Goal: Task Accomplishment & Management: Use online tool/utility

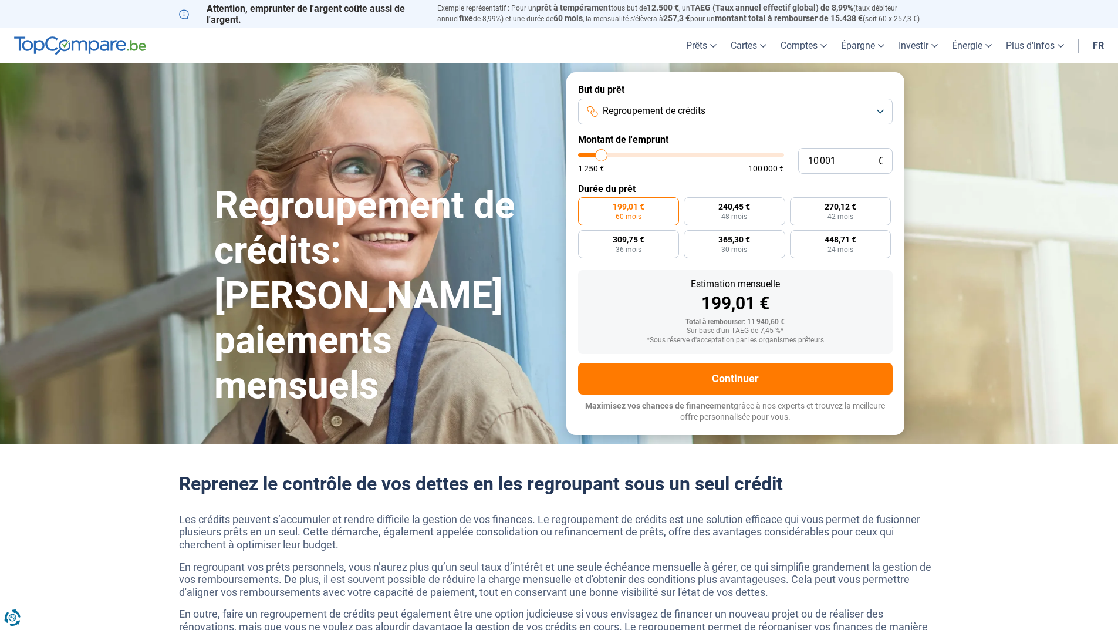
type input "10 500"
type input "10500"
type input "11 000"
type input "11000"
type input "11 750"
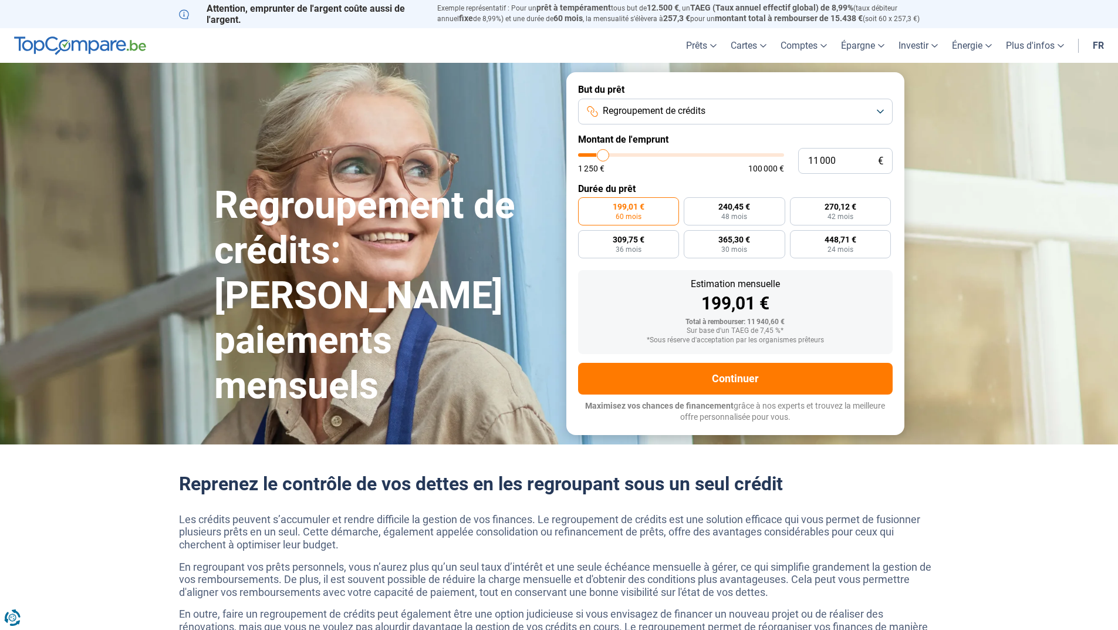
type input "11750"
type input "13 500"
type input "13500"
type input "14 500"
type input "14500"
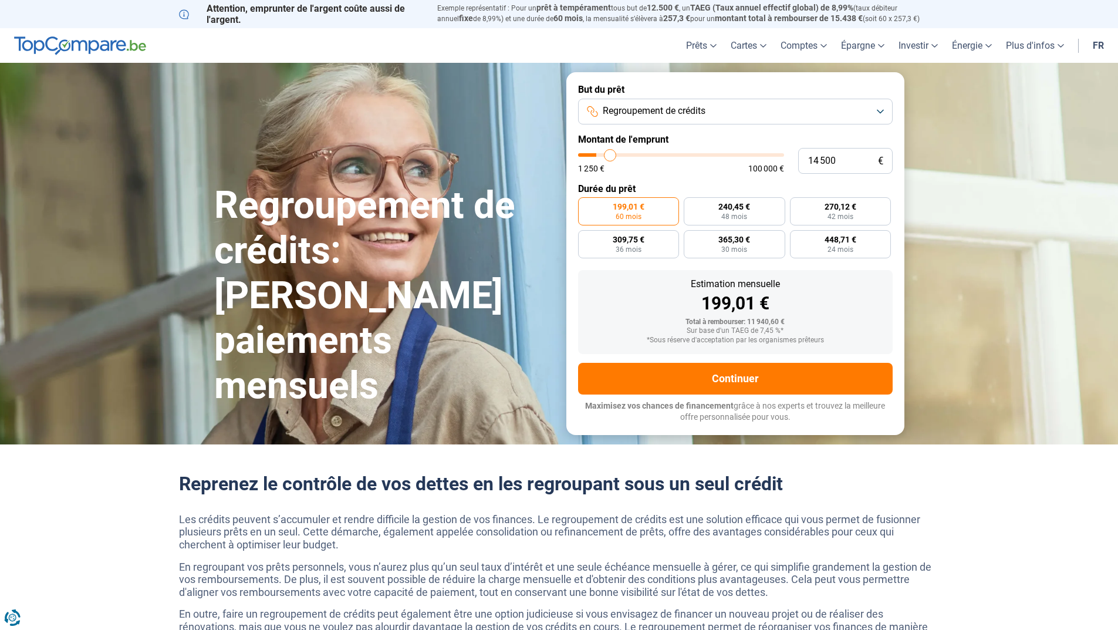
type input "15 500"
type input "15500"
type input "16 000"
type input "16000"
type input "17 000"
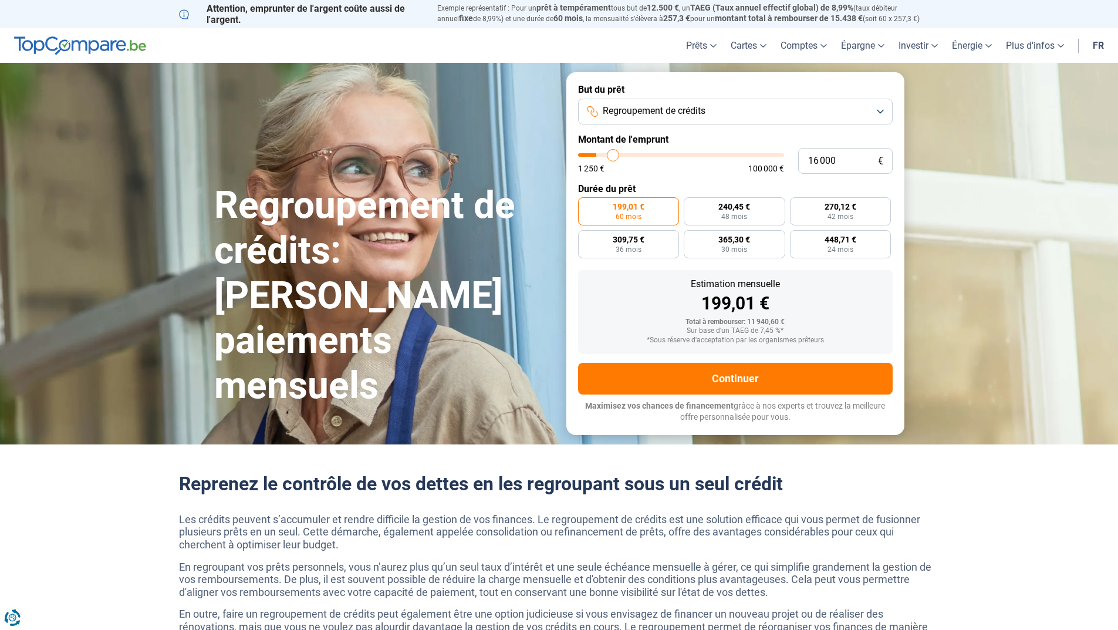
type input "17000"
type input "18 500"
type input "18500"
type input "20 250"
type input "20250"
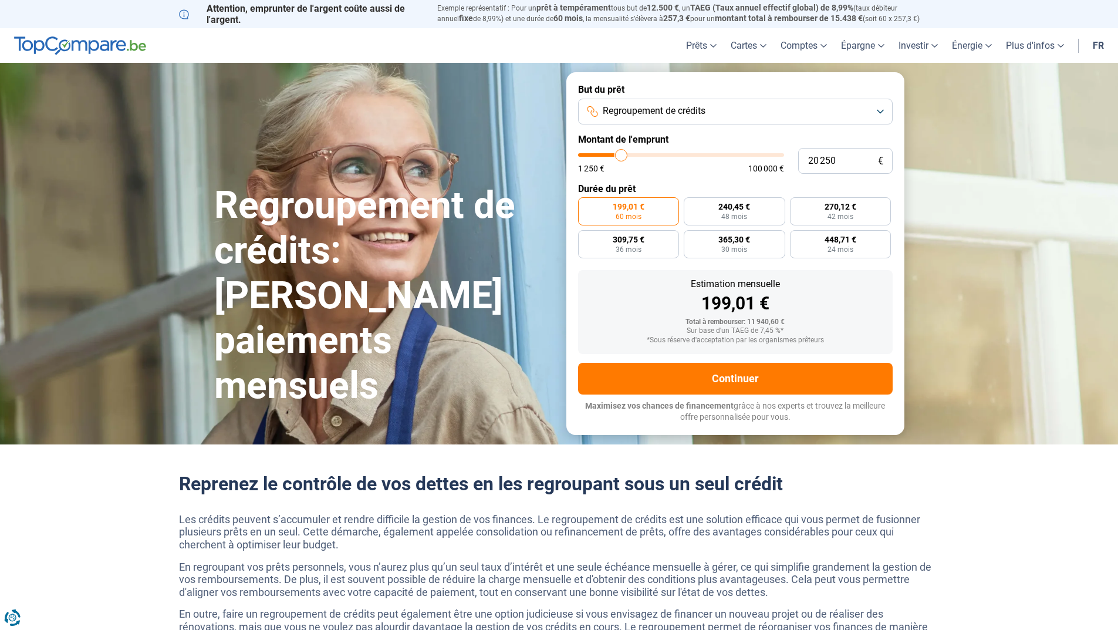
type input "26 000"
type input "26000"
type input "29 000"
type input "29000"
type input "32 250"
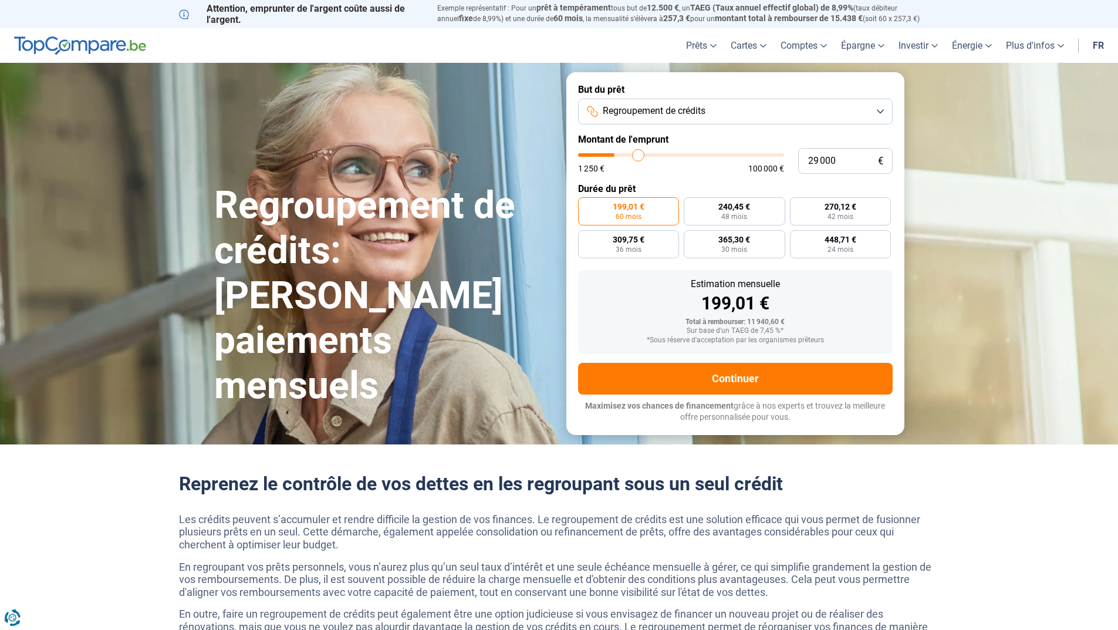
type input "32250"
type input "36 250"
type input "36250"
type input "38 000"
type input "38000"
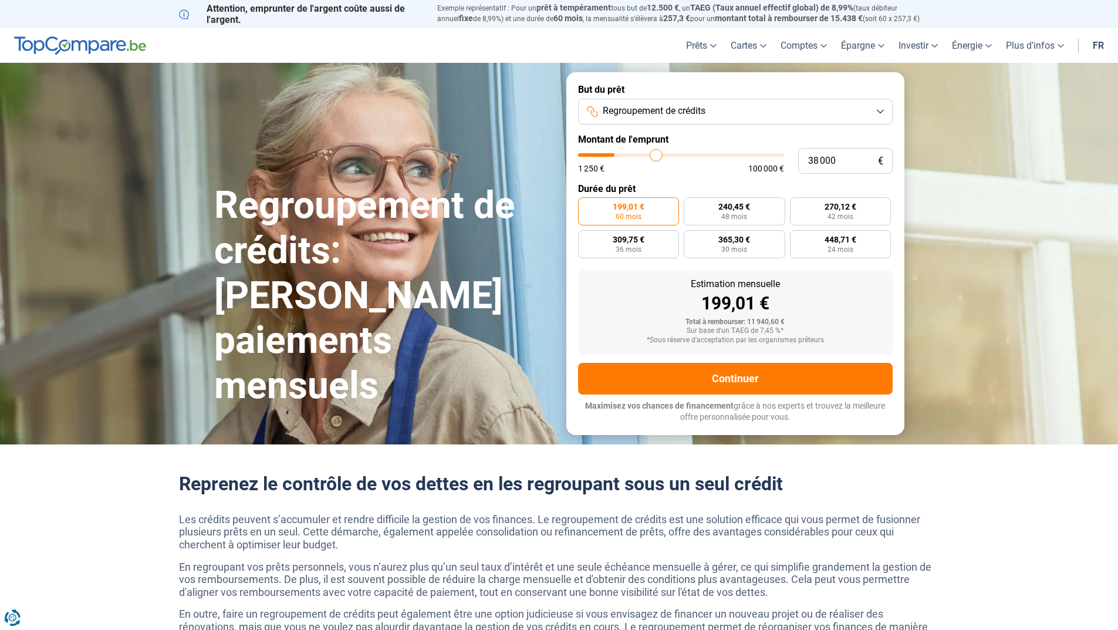
type input "41 000"
type input "41000"
type input "42 250"
type input "42250"
type input "43 000"
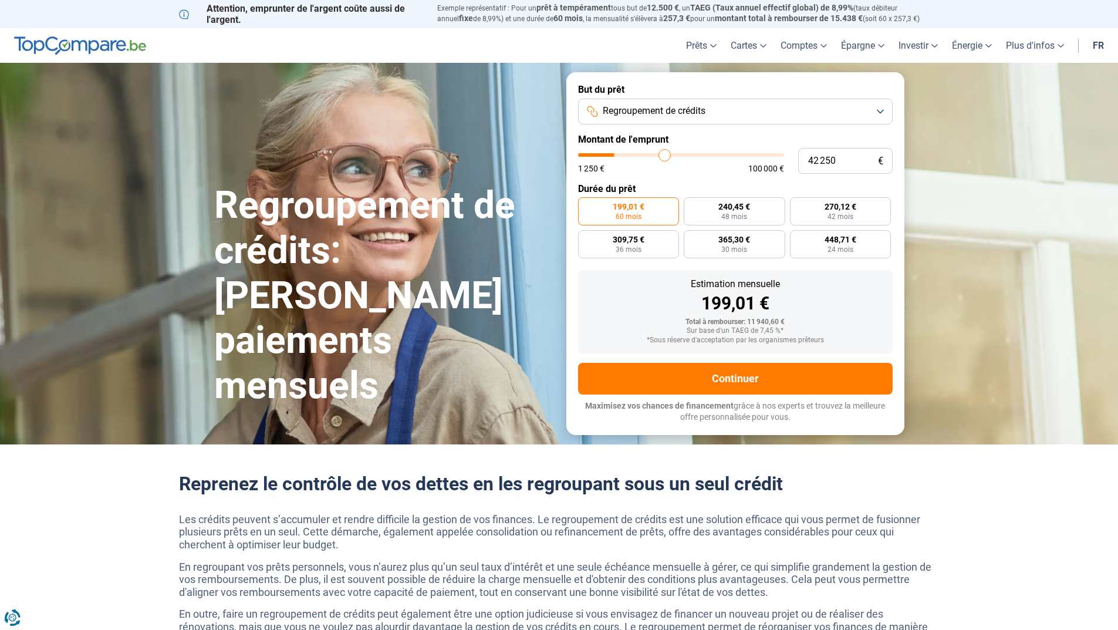
type input "43000"
type input "45 000"
type input "45000"
type input "45 750"
type input "45750"
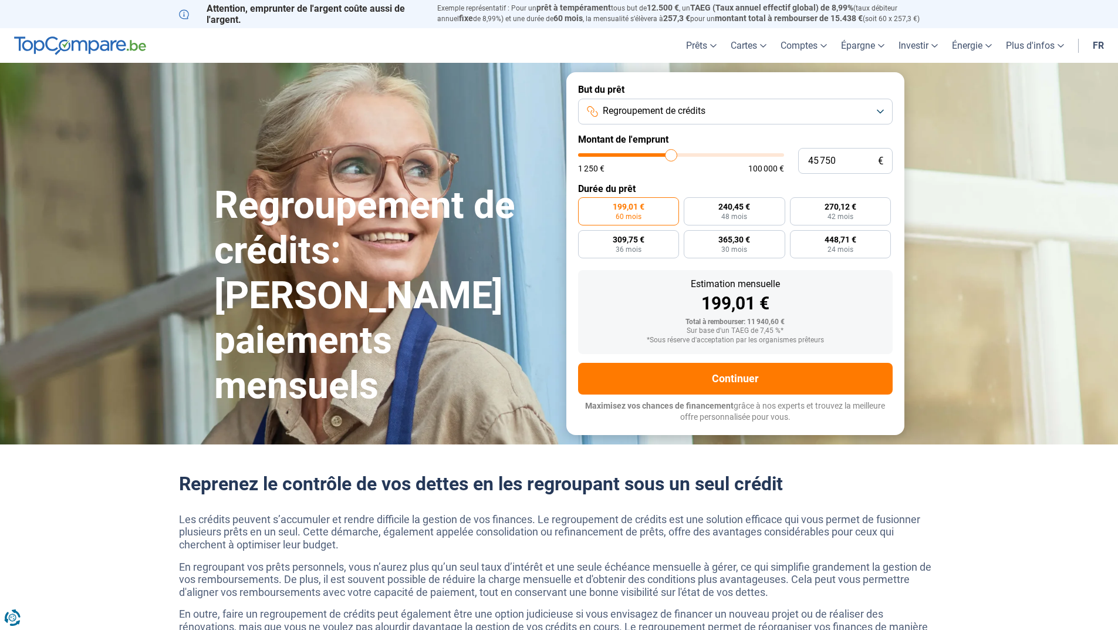
type input "46 750"
type input "46750"
type input "47 000"
type input "47000"
type input "48 250"
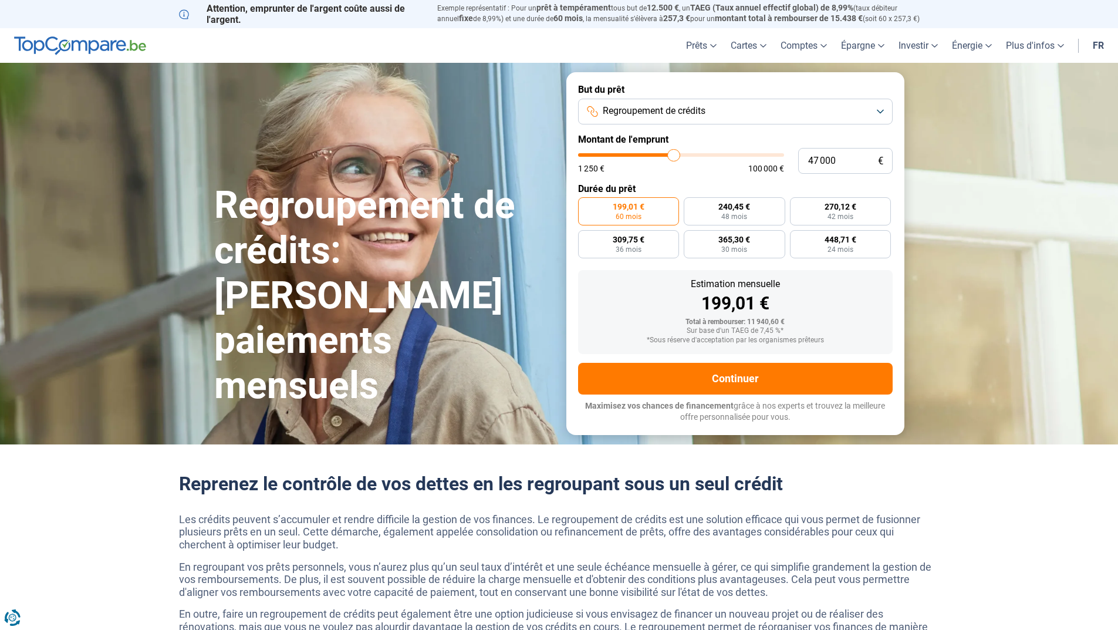
type input "48250"
type input "48 750"
type input "48750"
type input "49 000"
type input "49000"
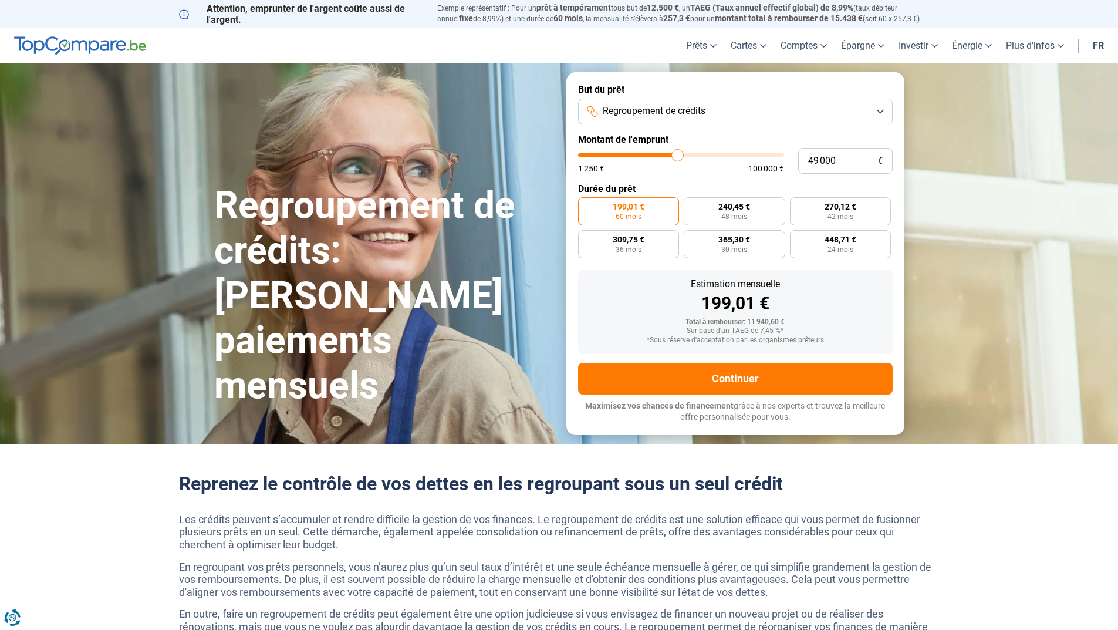
type input "50 000"
type input "50000"
type input "50 250"
type input "50250"
type input "50 500"
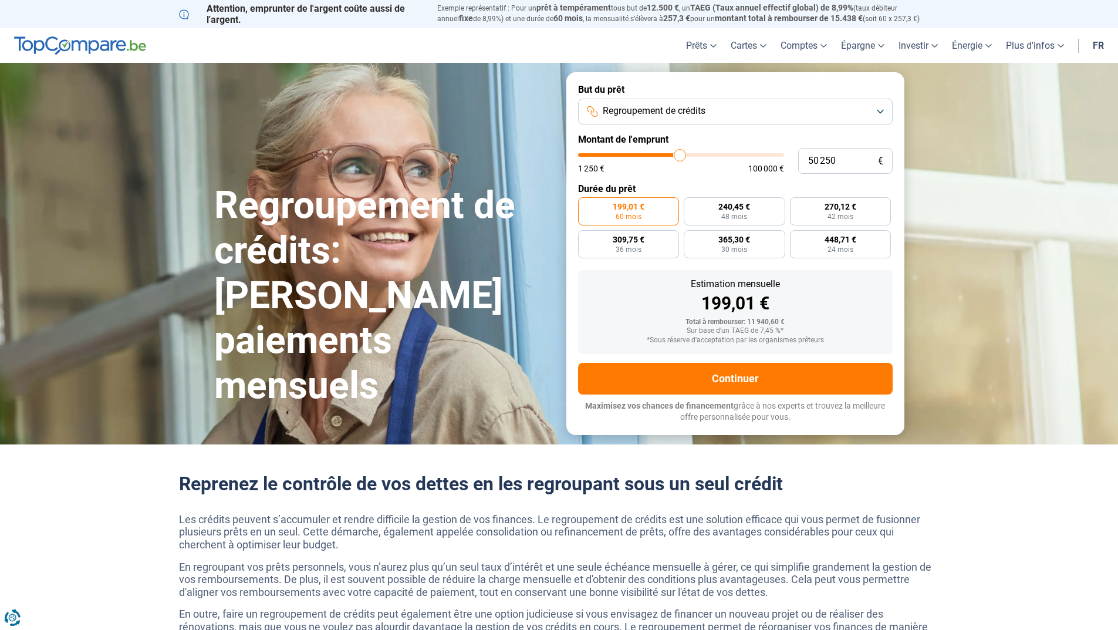
type input "50500"
type input "51 000"
type input "51000"
type input "51 500"
type input "51500"
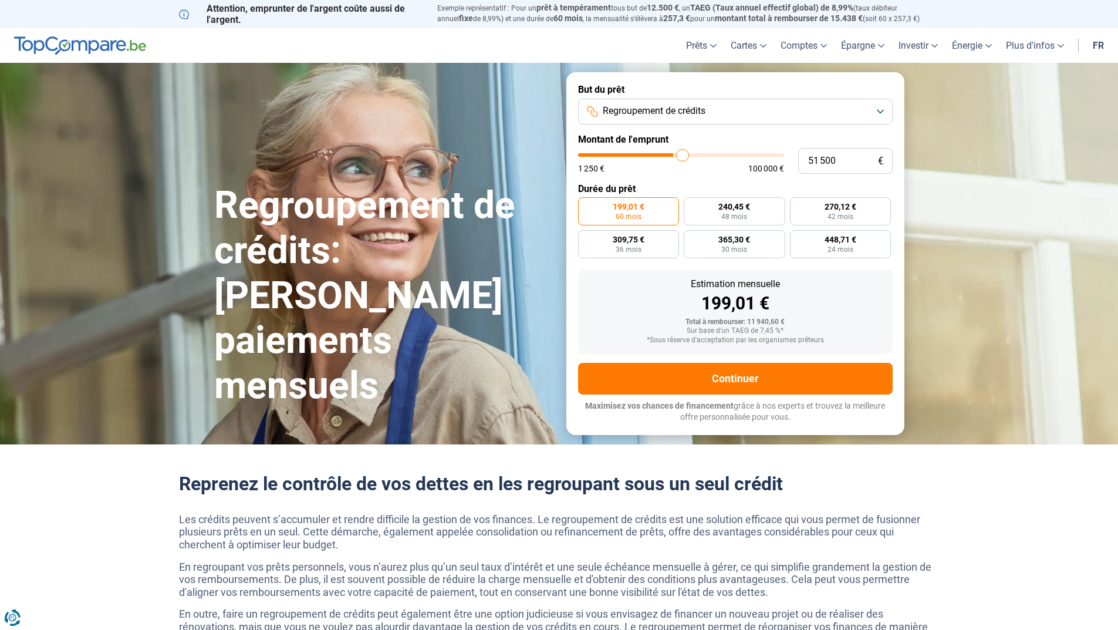
type input "52 000"
type input "52000"
type input "52 500"
type input "52500"
type input "52 750"
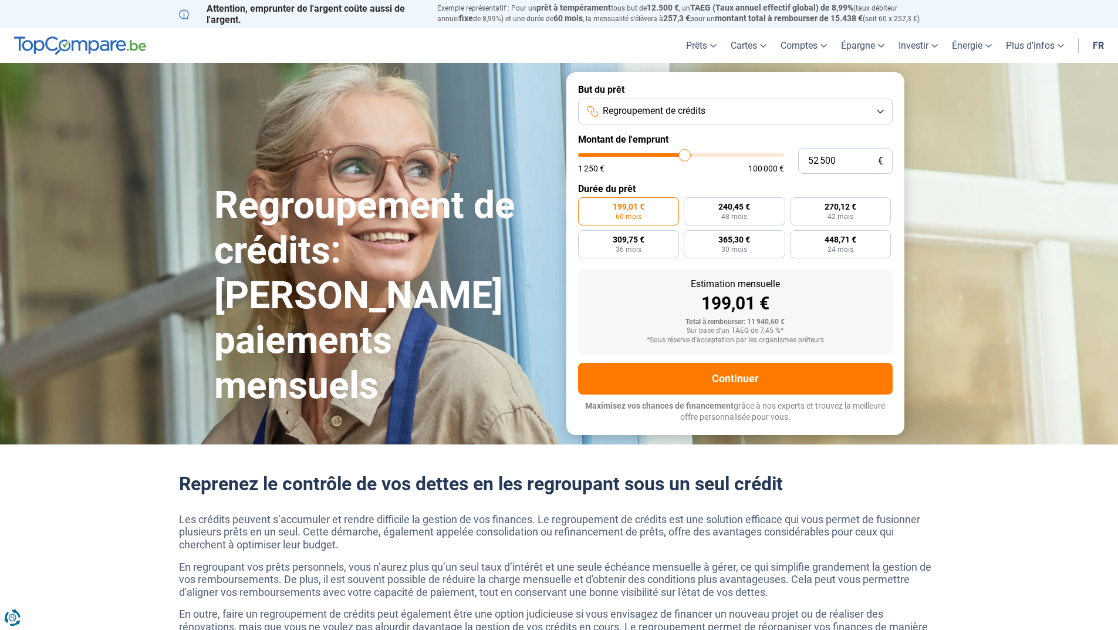
type input "52750"
type input "53 000"
type input "53000"
type input "53 250"
type input "53250"
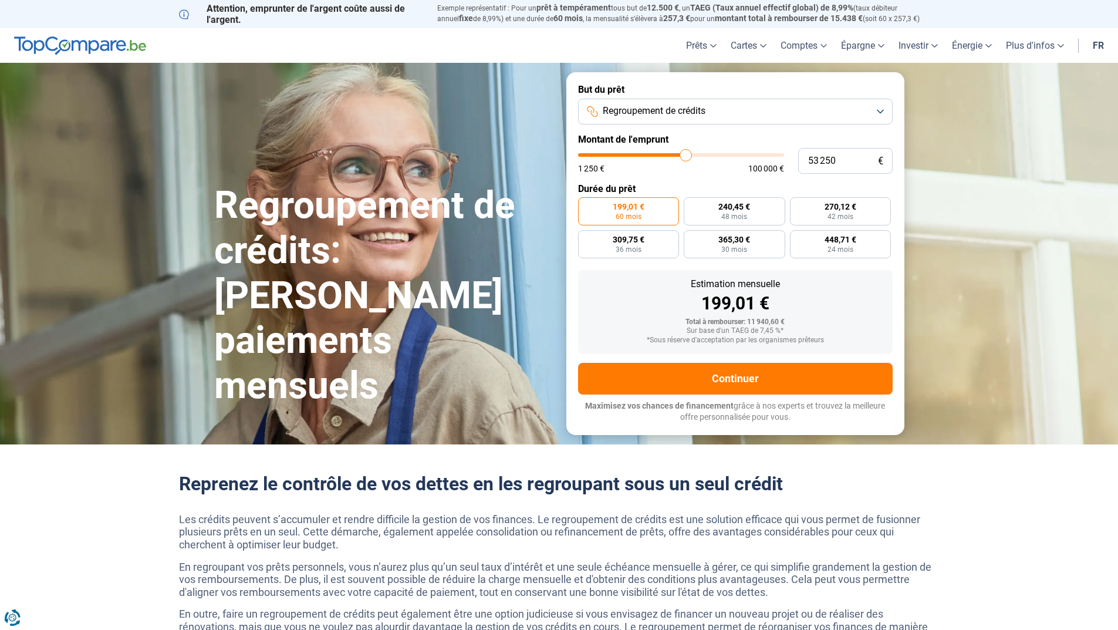
type input "53 500"
type input "53500"
type input "54 250"
type input "54250"
type input "54 500"
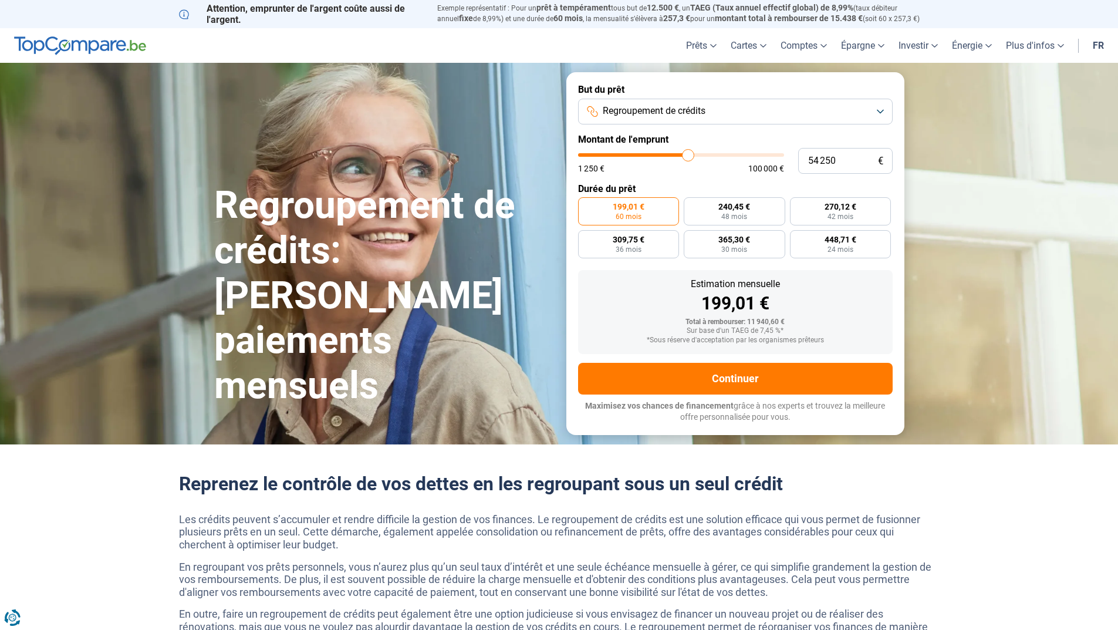
type input "54500"
type input "54 750"
type input "54750"
type input "55 000"
type input "55000"
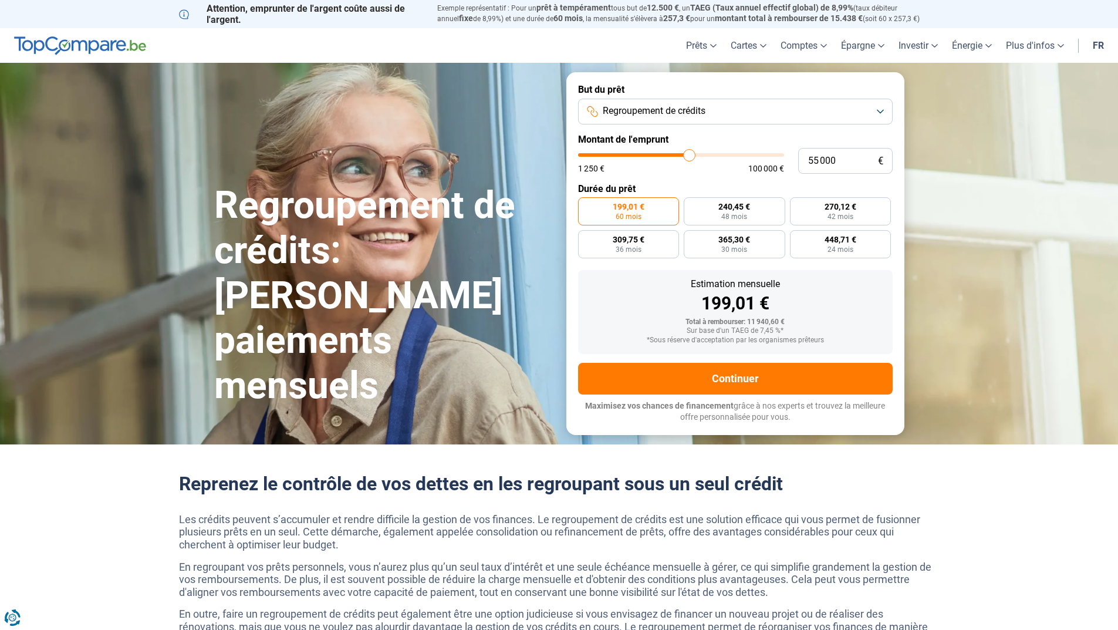
type input "55 500"
type input "55500"
type input "55 000"
type input "55000"
type input "54 750"
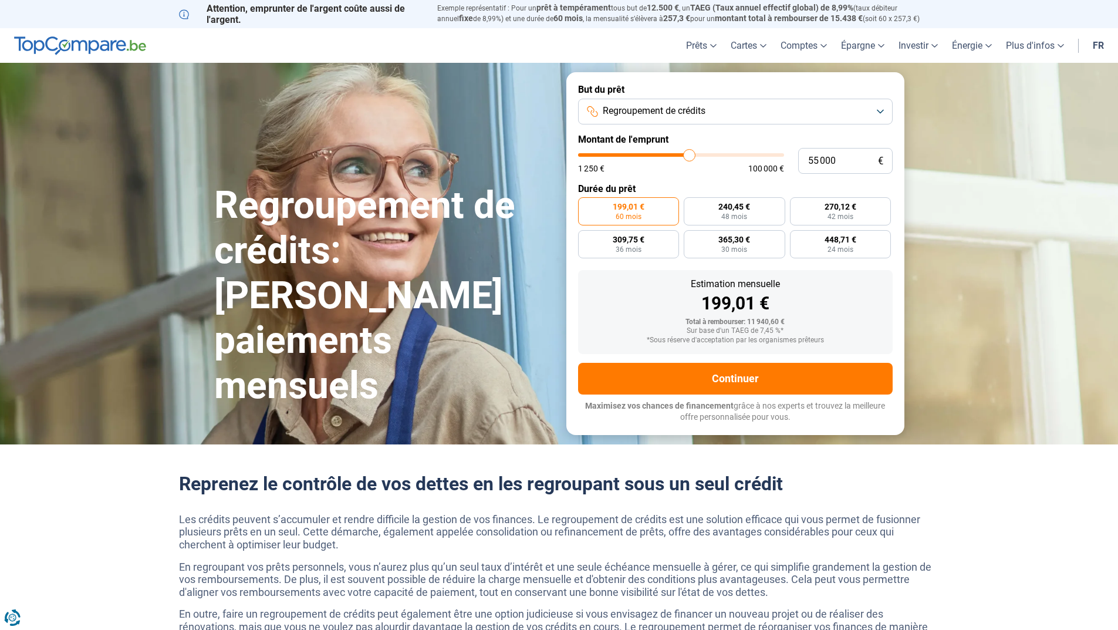
type input "54750"
type input "54 500"
type input "54500"
type input "54 250"
type input "54250"
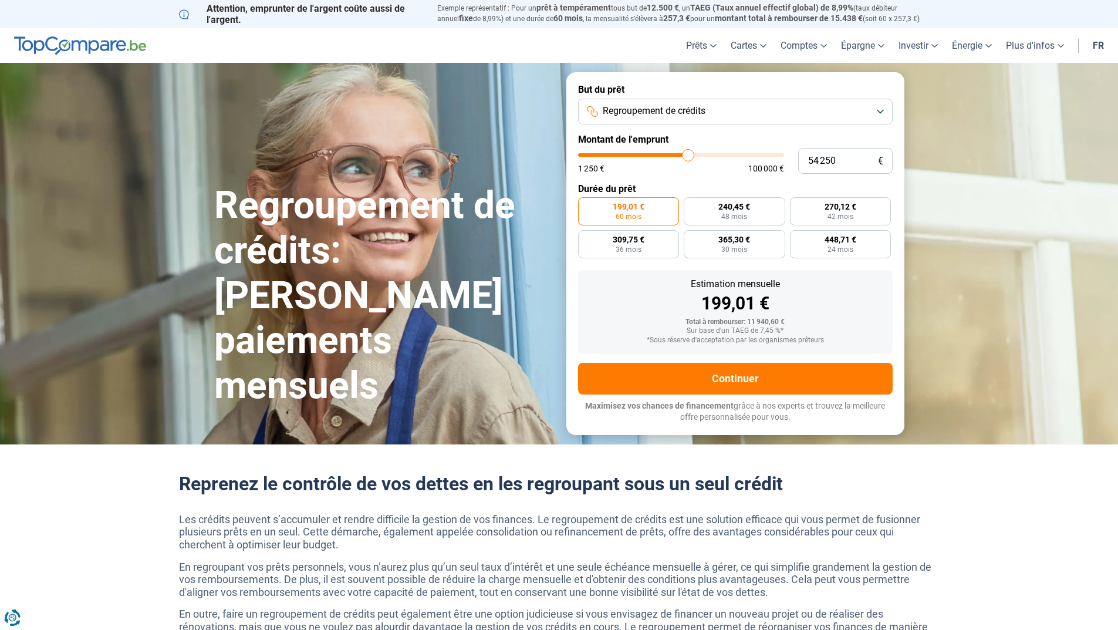
type input "53 500"
type input "53500"
type input "53 000"
type input "53000"
type input "52 500"
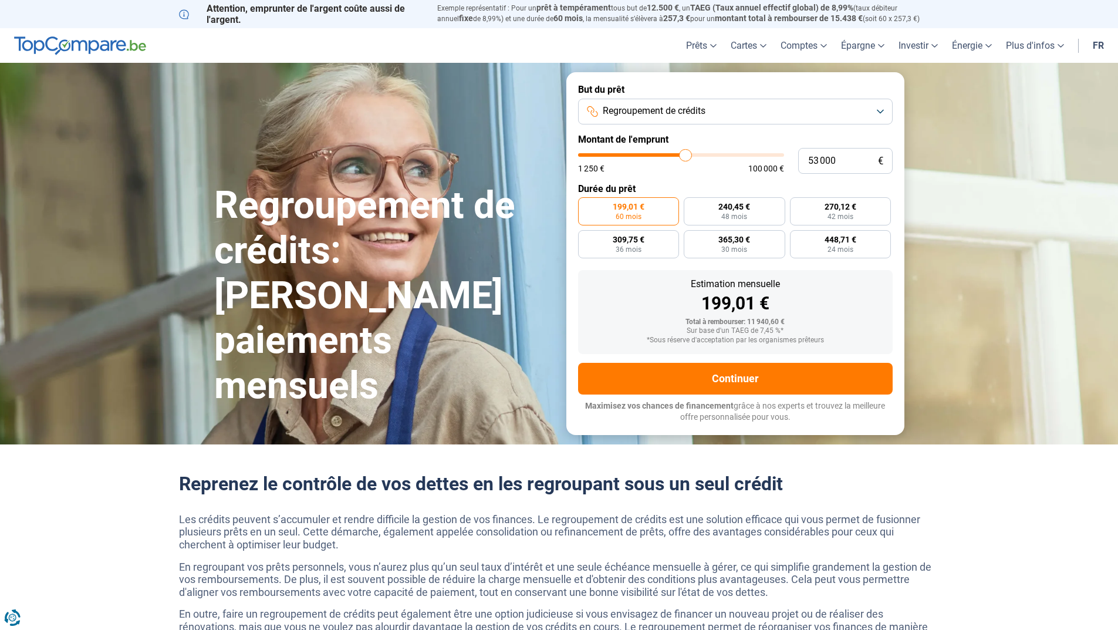
type input "52500"
type input "52 000"
type input "52000"
type input "51 000"
type input "51000"
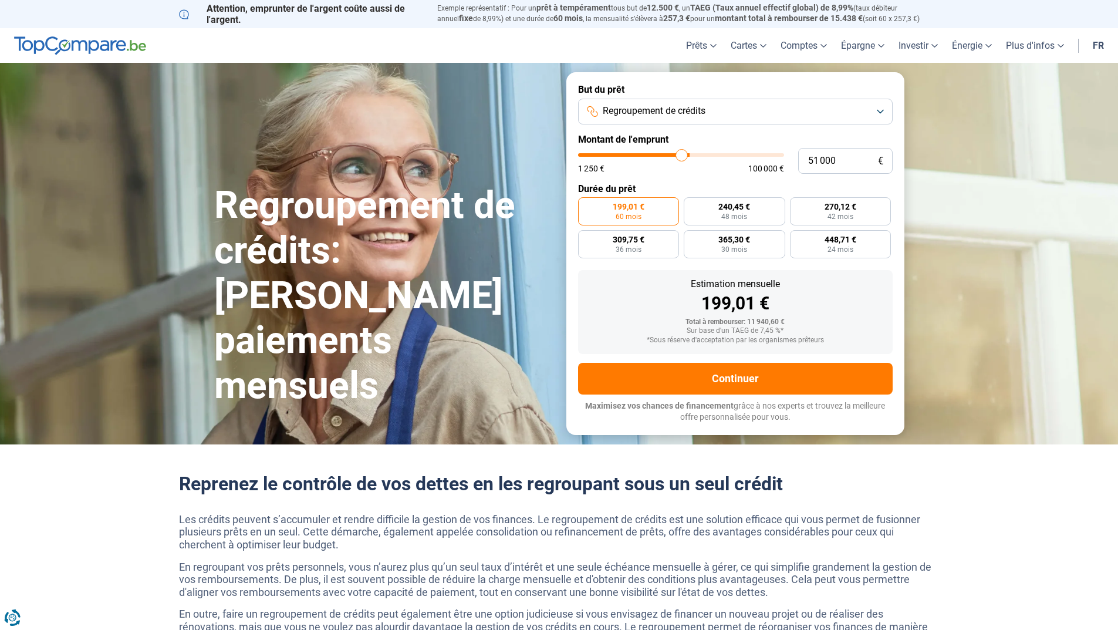
type input "50 500"
type input "50500"
type input "50 250"
type input "50250"
type input "49 750"
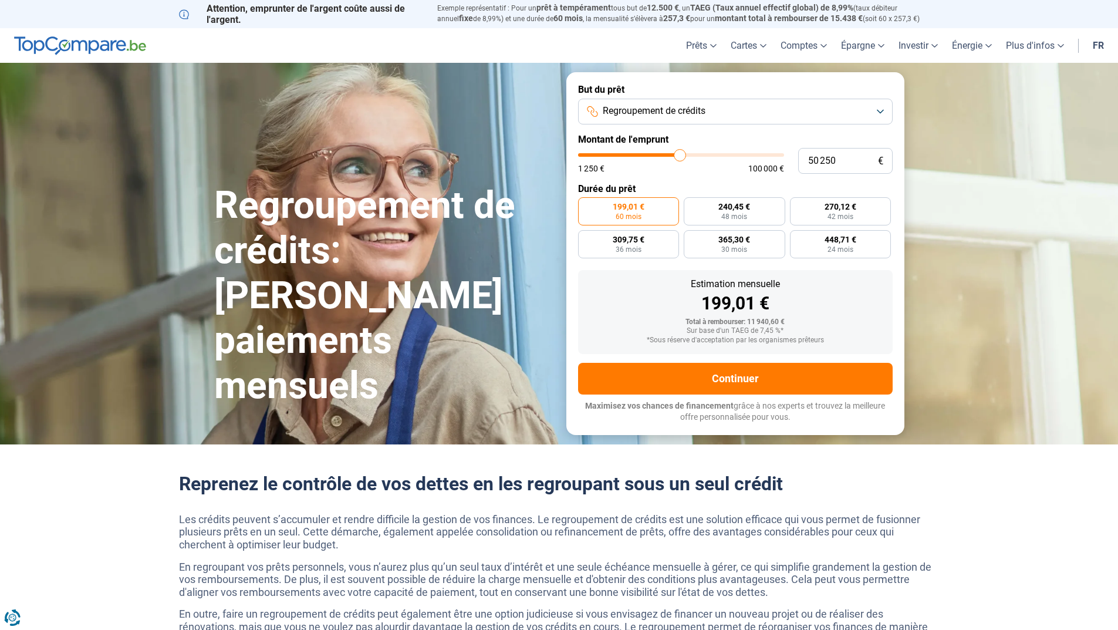
type input "49750"
type input "49 500"
type input "49500"
type input "48 250"
type input "48250"
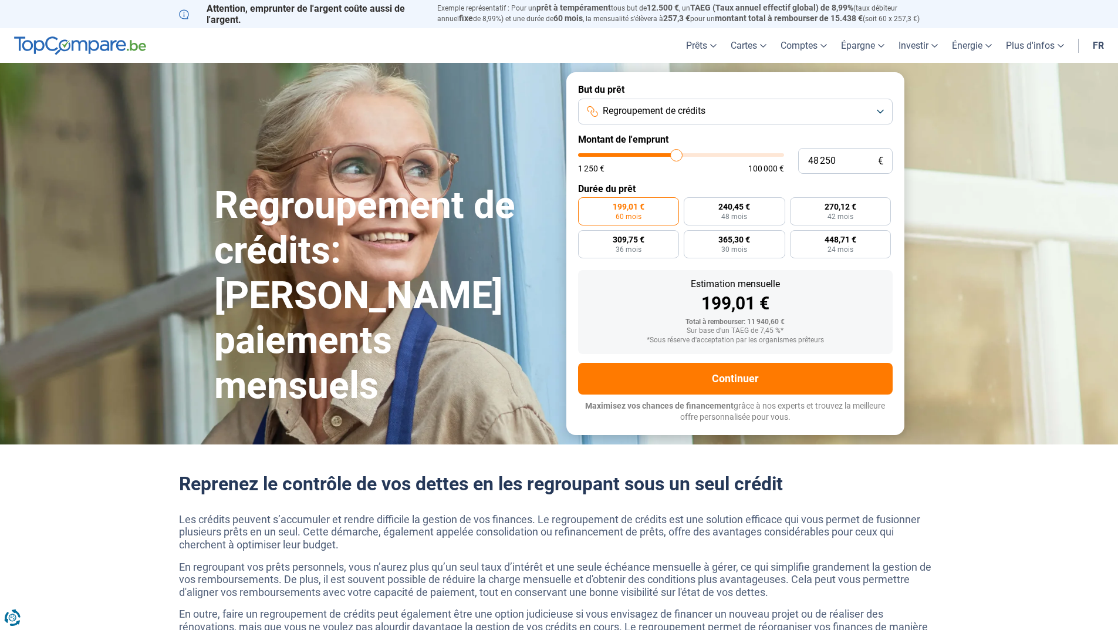
type input "48 000"
type input "48000"
type input "47 500"
type input "47500"
type input "47 250"
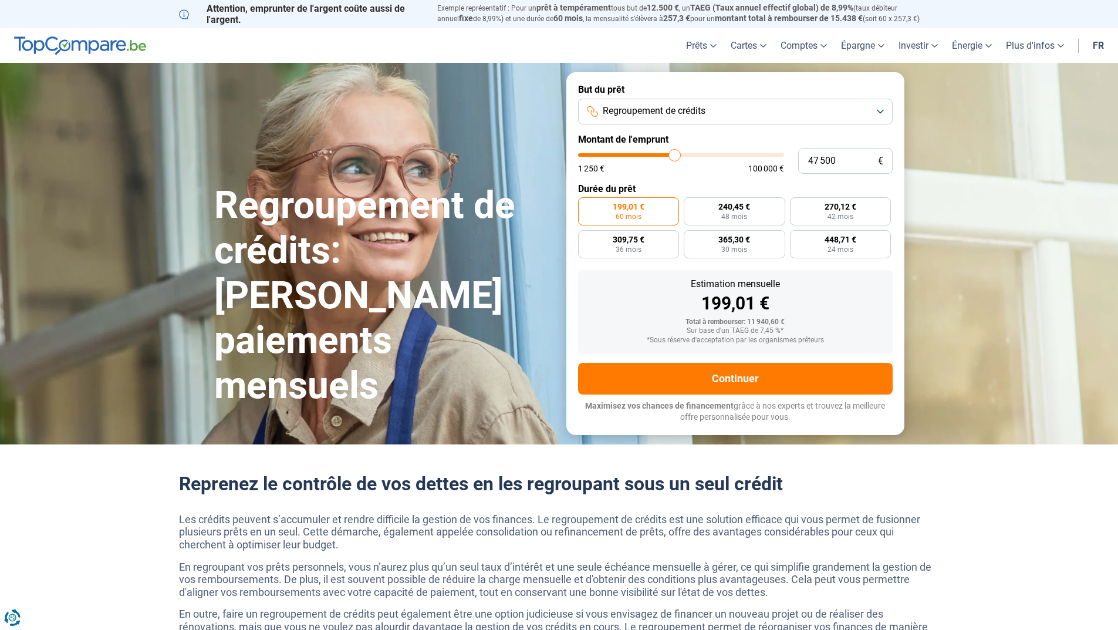
type input "47250"
type input "47 000"
type input "47000"
type input "46 750"
type input "46750"
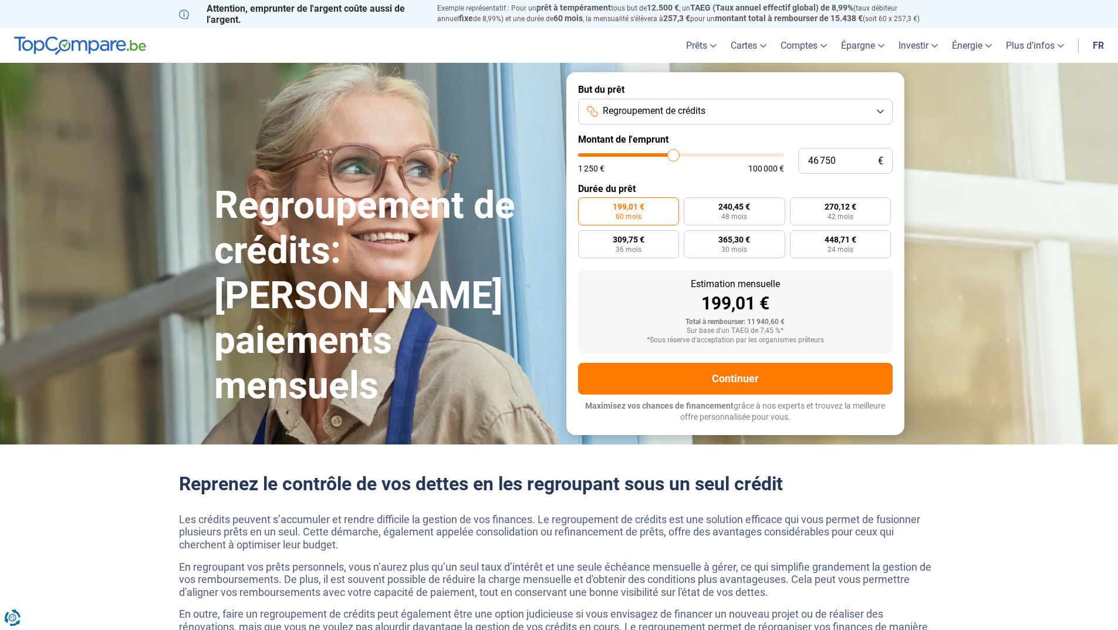
type input "46 500"
type input "46500"
type input "46 000"
drag, startPoint x: 602, startPoint y: 154, endPoint x: 672, endPoint y: 151, distance: 69.9
type input "46000"
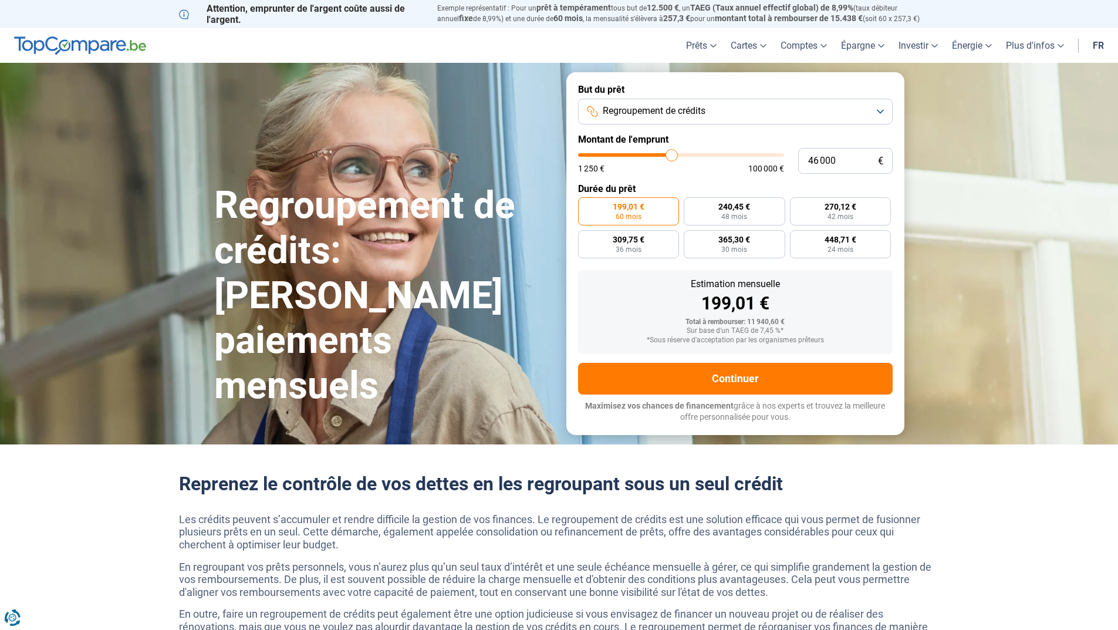
click at [672, 153] on input "range" at bounding box center [681, 155] width 206 height 4
radio input "false"
click at [751, 214] on label "698,93 € 84 mois" at bounding box center [734, 211] width 59 height 28
click at [713, 205] on input "698,93 € 84 mois" at bounding box center [709, 201] width 8 height 8
radio input "true"
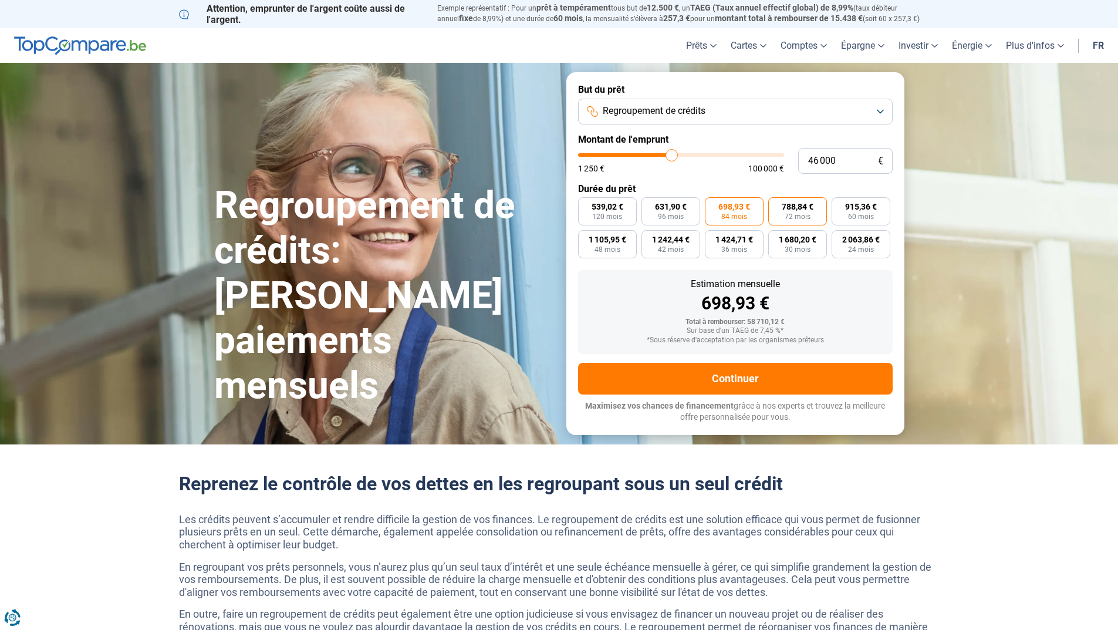
click at [798, 211] on label "788,84 € 72 mois" at bounding box center [797, 211] width 59 height 28
click at [776, 205] on input "788,84 € 72 mois" at bounding box center [772, 201] width 8 height 8
radio input "true"
click at [673, 209] on span "631,90 €" at bounding box center [671, 207] width 32 height 8
click at [649, 205] on input "631,90 € 96 mois" at bounding box center [646, 201] width 8 height 8
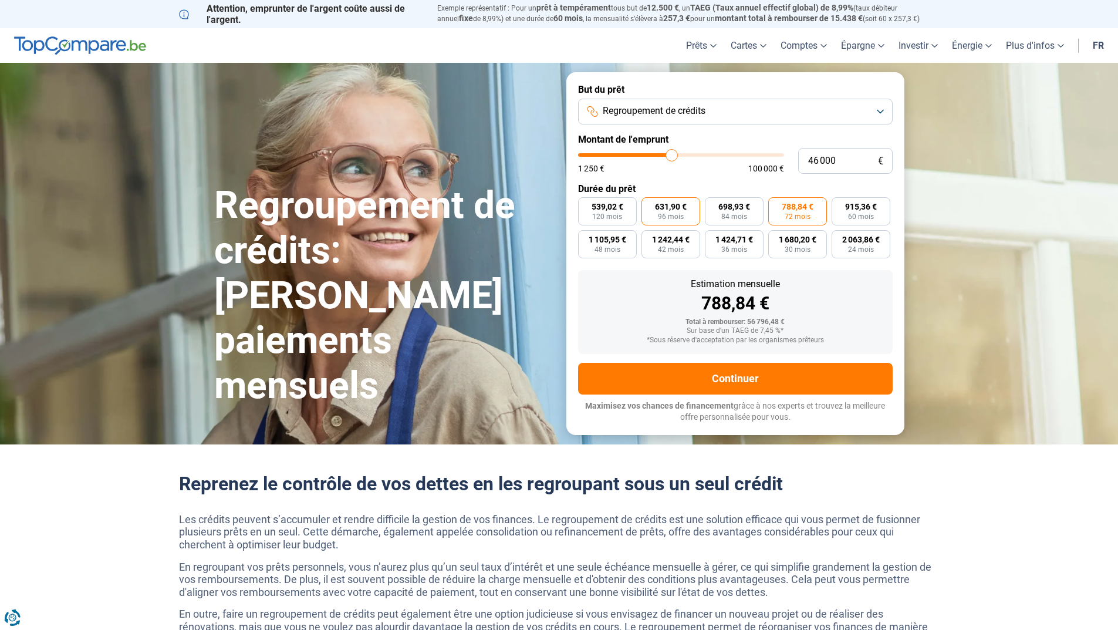
radio input "true"
click at [611, 214] on span "120 mois" at bounding box center [607, 216] width 30 height 7
click at [586, 205] on input "539,02 € 120 mois" at bounding box center [582, 201] width 8 height 8
radio input "true"
click at [663, 210] on span "631,90 €" at bounding box center [671, 207] width 32 height 8
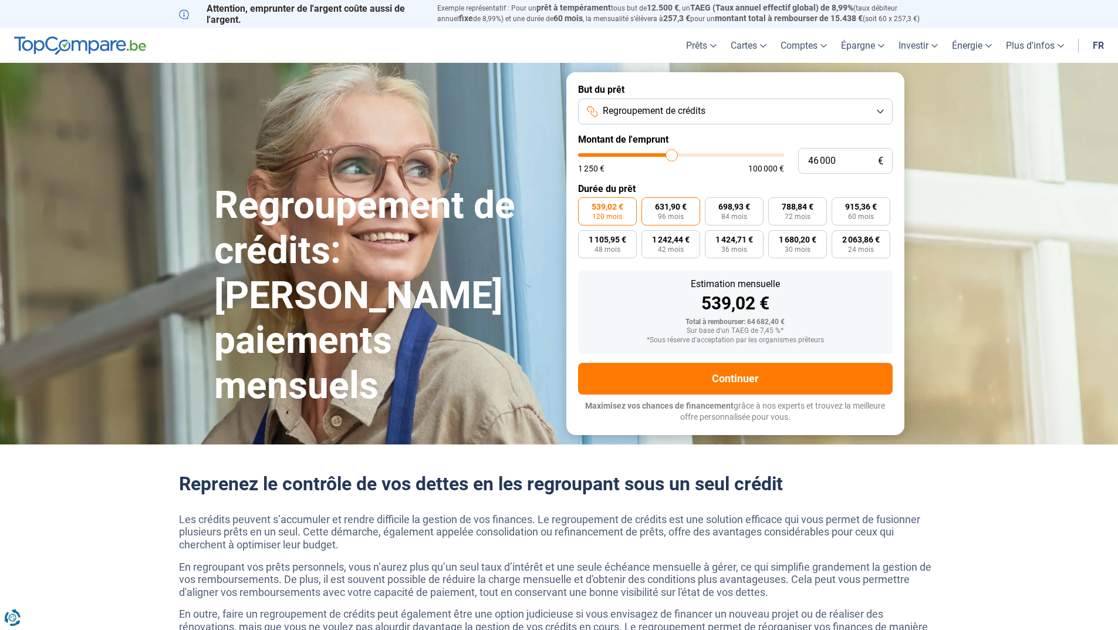
click at [649, 205] on input "631,90 € 96 mois" at bounding box center [646, 201] width 8 height 8
radio input "true"
click at [730, 211] on span "698,93 €" at bounding box center [734, 207] width 32 height 8
click at [713, 205] on input "698,93 € 84 mois" at bounding box center [709, 201] width 8 height 8
radio input "true"
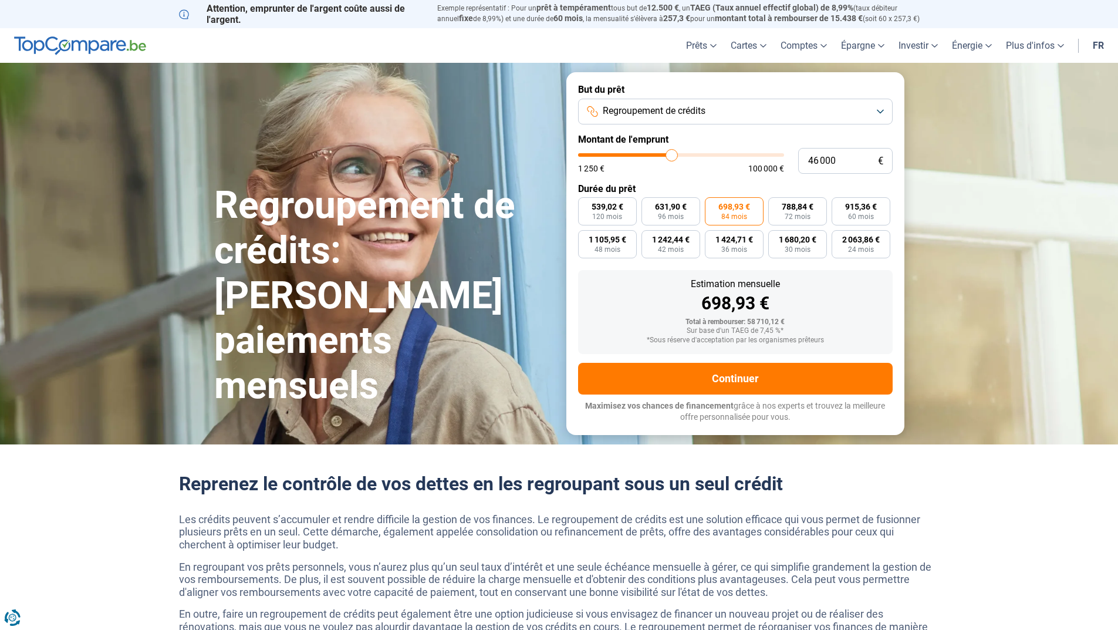
type input "46 500"
type input "46500"
type input "46 750"
type input "46750"
type input "47 000"
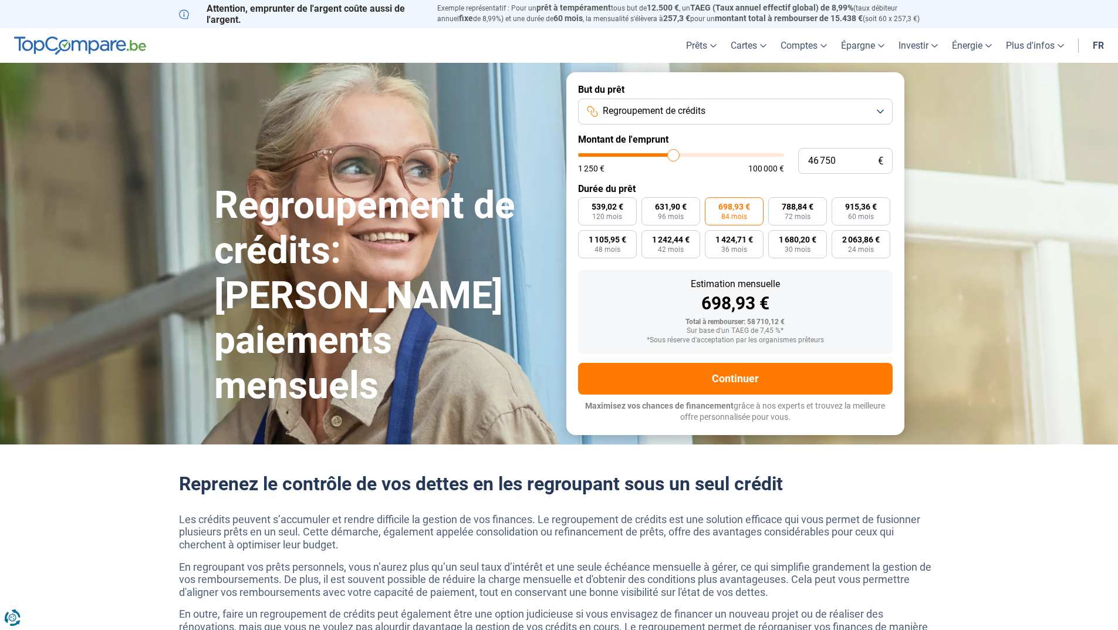
type input "47000"
type input "47 500"
type input "47500"
type input "48 000"
type input "48000"
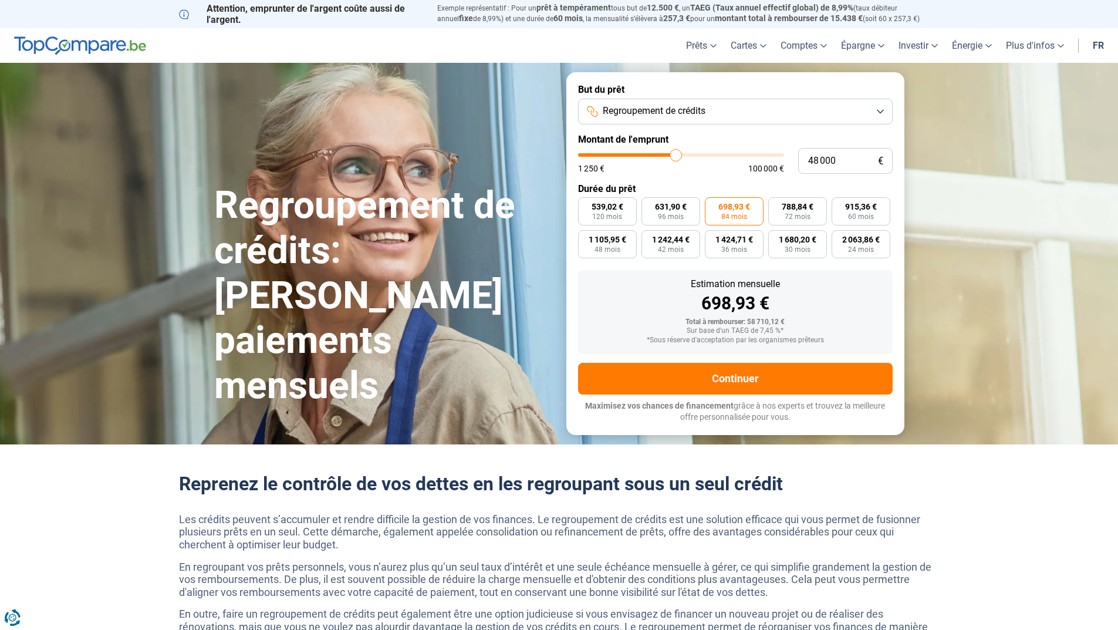
type input "48 250"
type input "48250"
type input "48 500"
type input "48500"
type input "48 750"
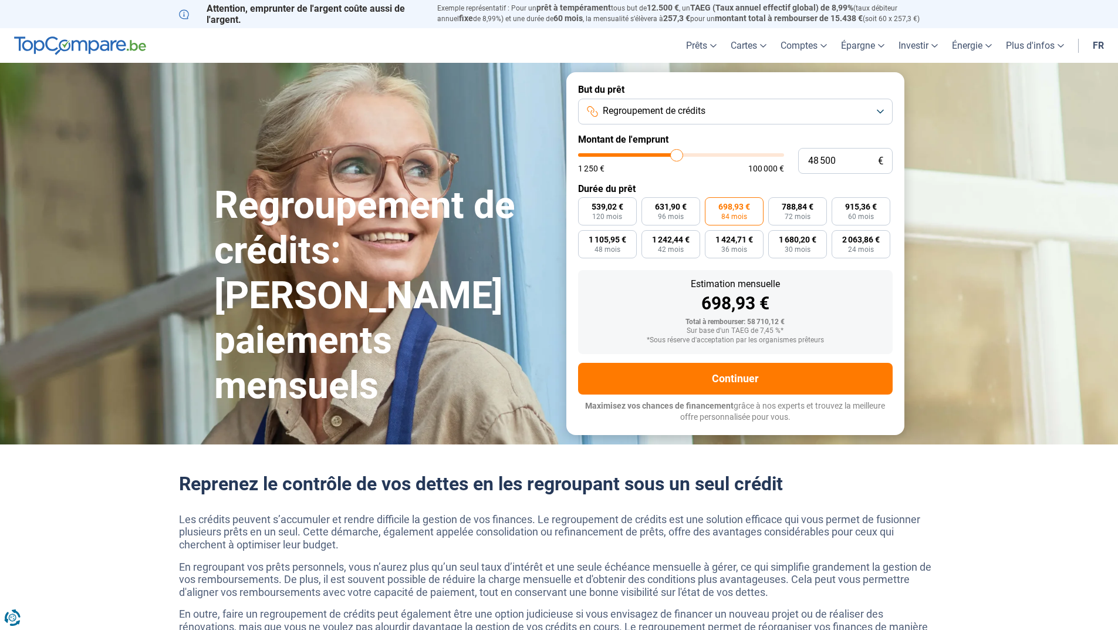
type input "48750"
type input "49 000"
type input "49000"
type input "49 500"
type input "49500"
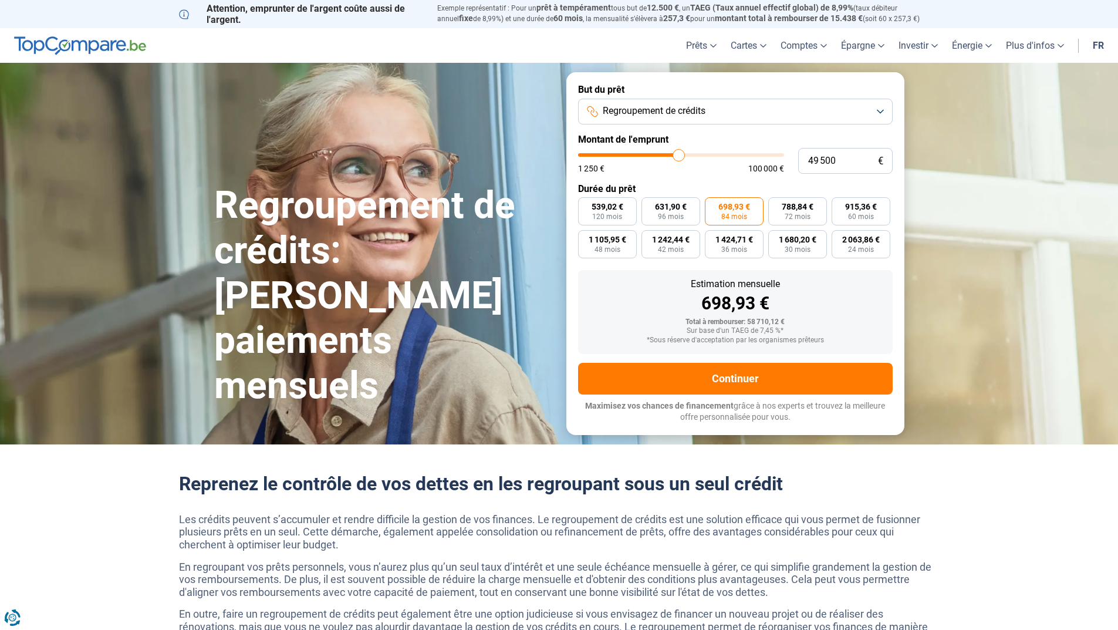
type input "50 000"
type input "50000"
type input "50 250"
type input "50250"
type input "50 500"
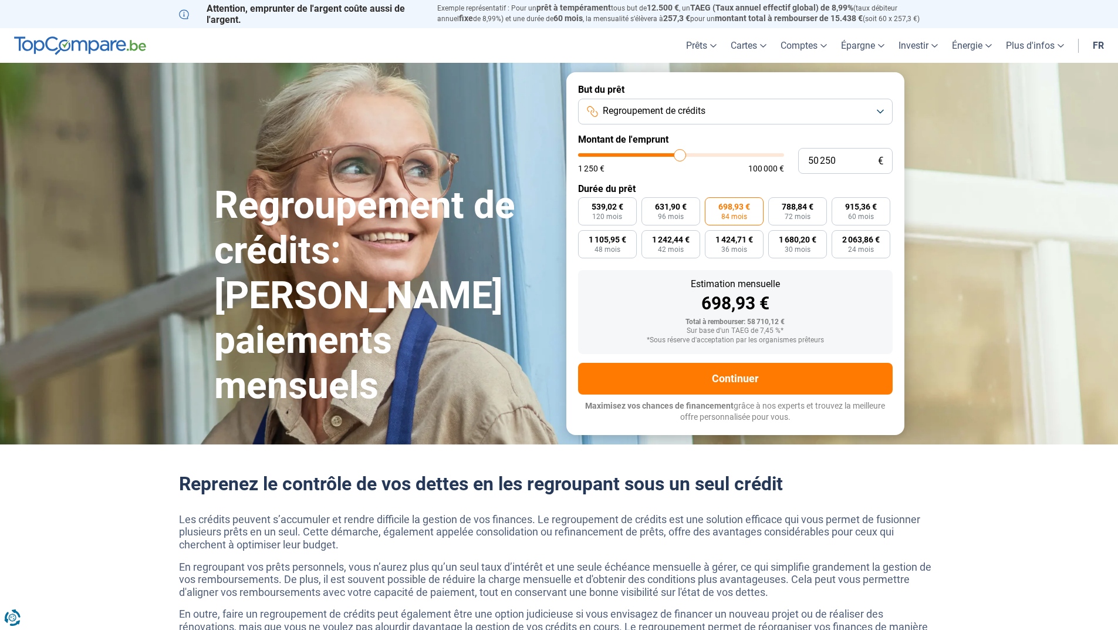
type input "50500"
type input "51 250"
type input "51250"
type input "51 500"
type input "51500"
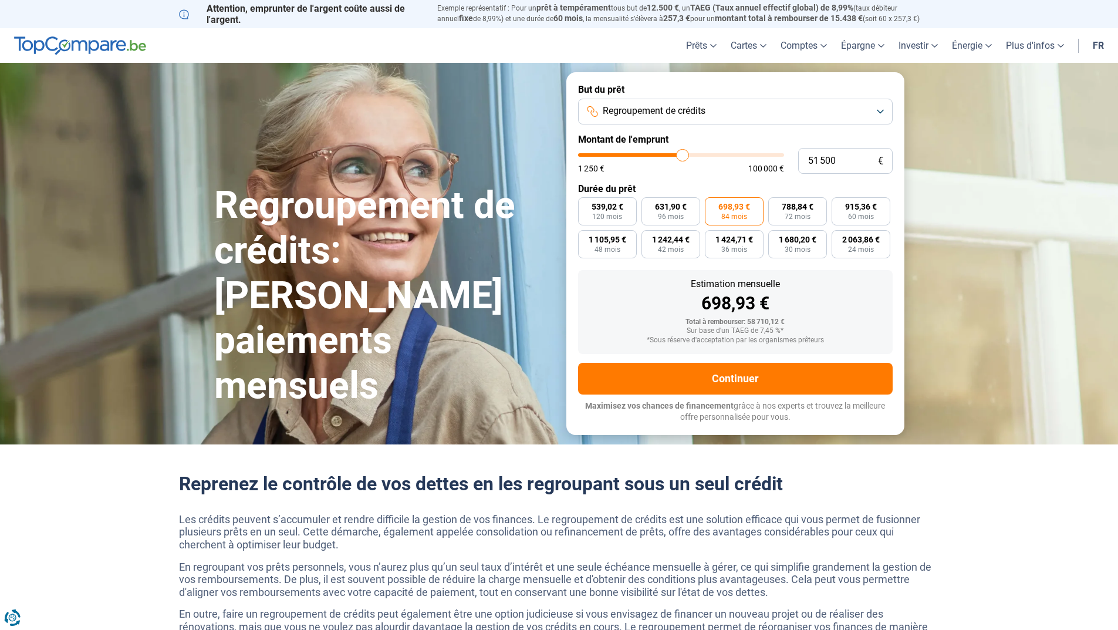
type input "51 750"
type input "51750"
type input "52 000"
type input "52000"
type input "52 500"
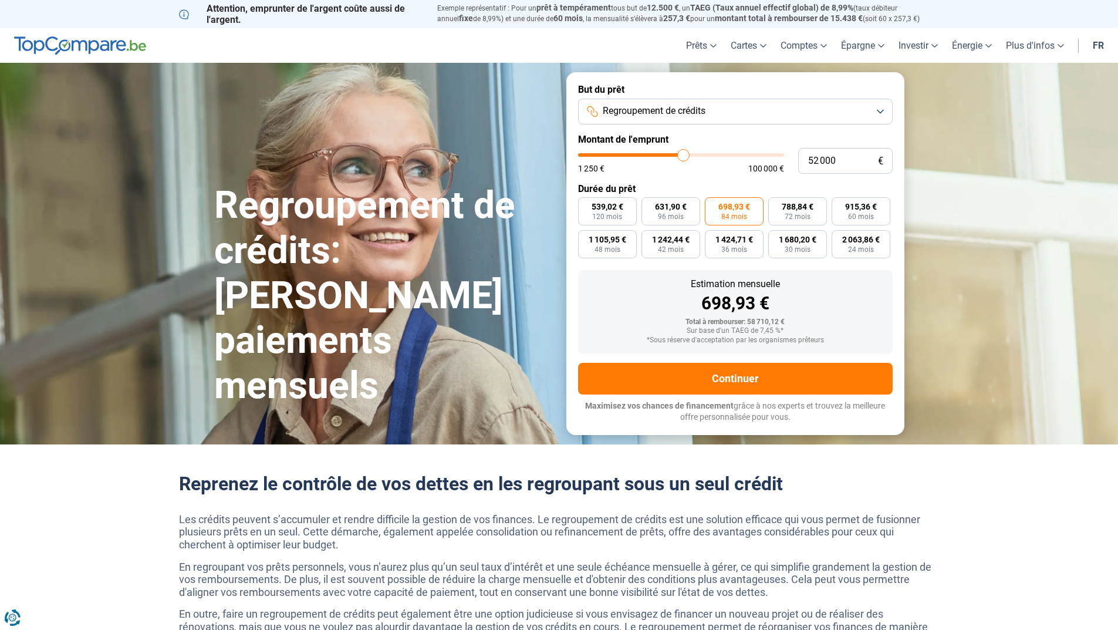
type input "52500"
type input "52 750"
type input "52750"
type input "53 000"
type input "53000"
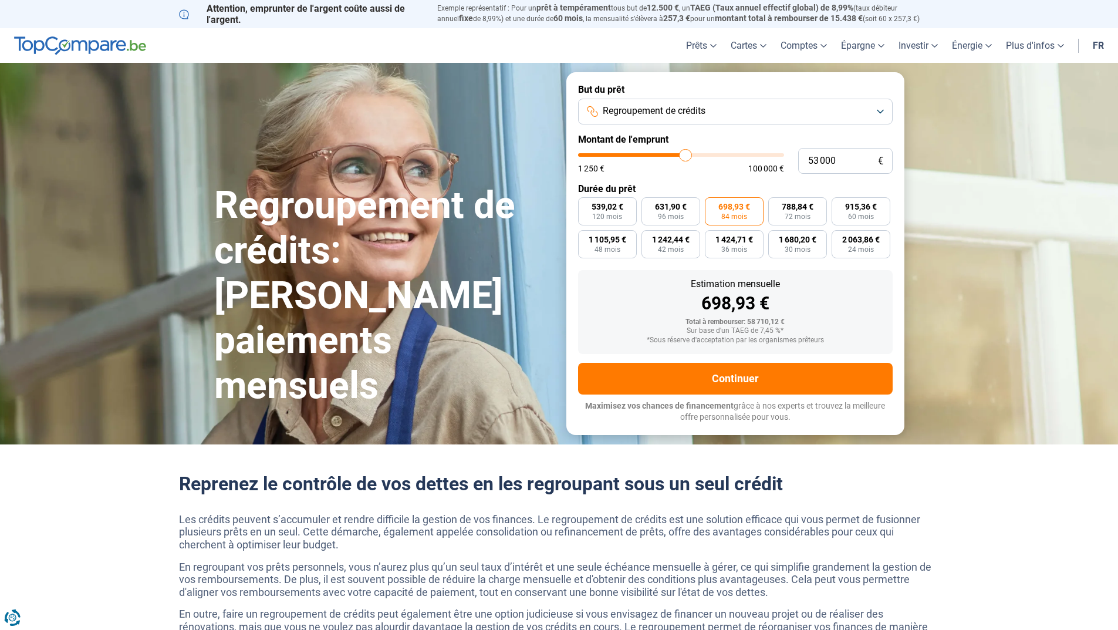
type input "53 250"
type input "53250"
type input "53 500"
type input "53500"
type input "54 000"
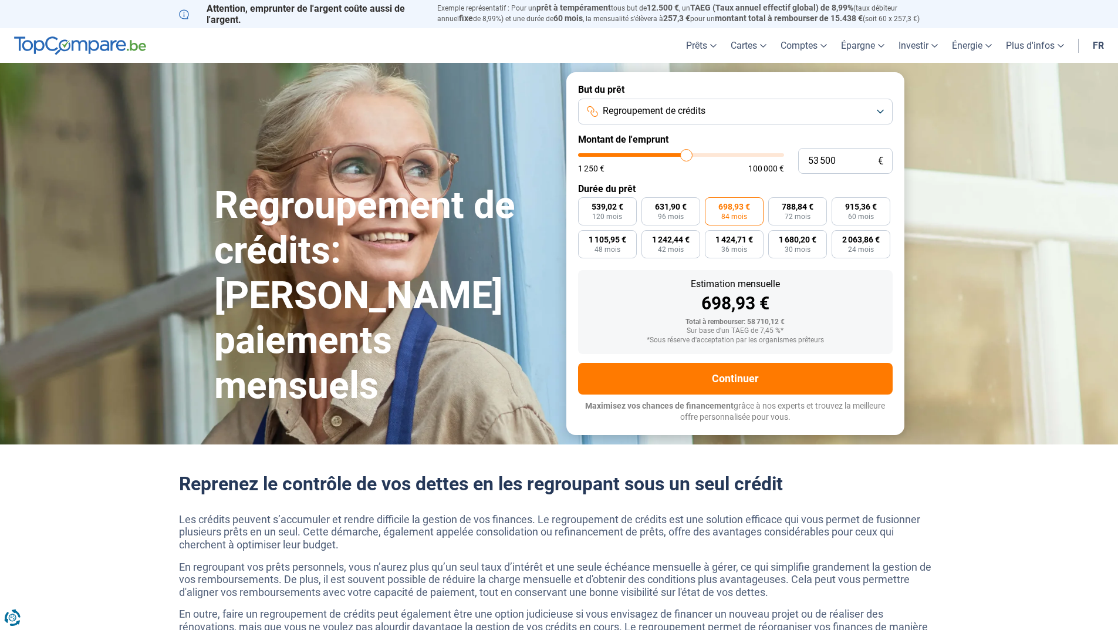
type input "54000"
type input "54 250"
type input "54250"
type input "54 500"
type input "54500"
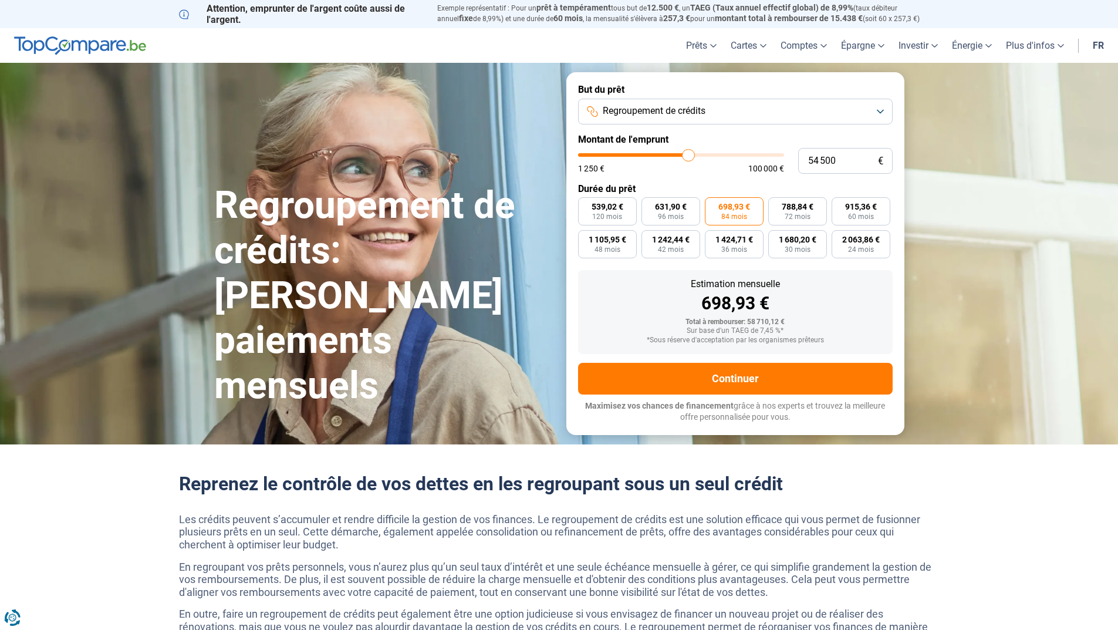
type input "54 750"
type input "54750"
type input "55 000"
type input "55000"
type input "55 500"
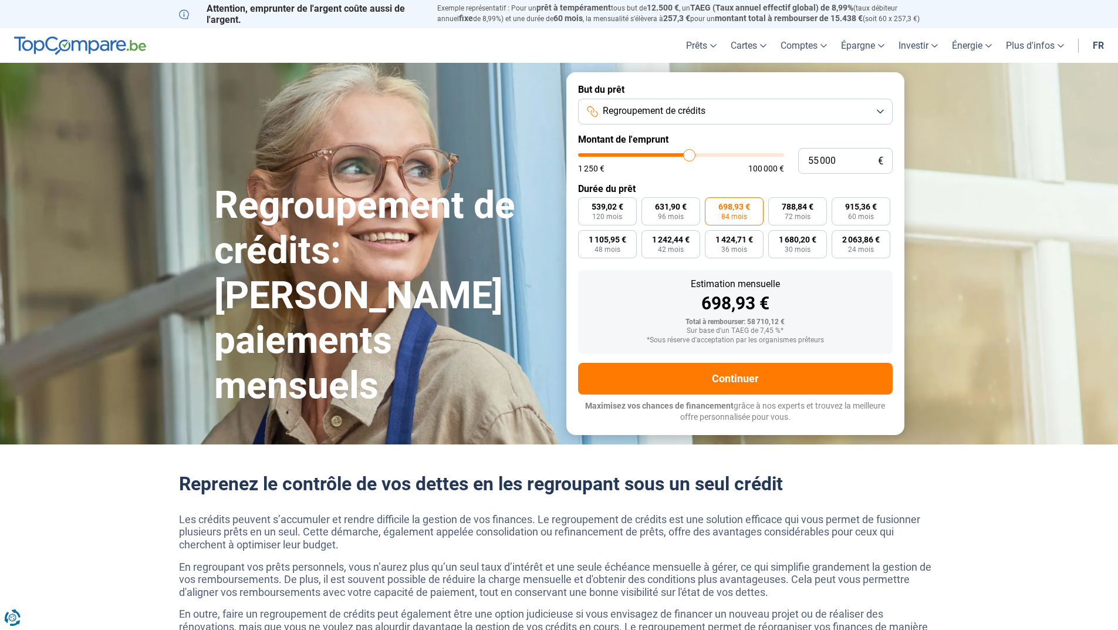
type input "55500"
type input "55 750"
type input "55750"
type input "56 000"
type input "56000"
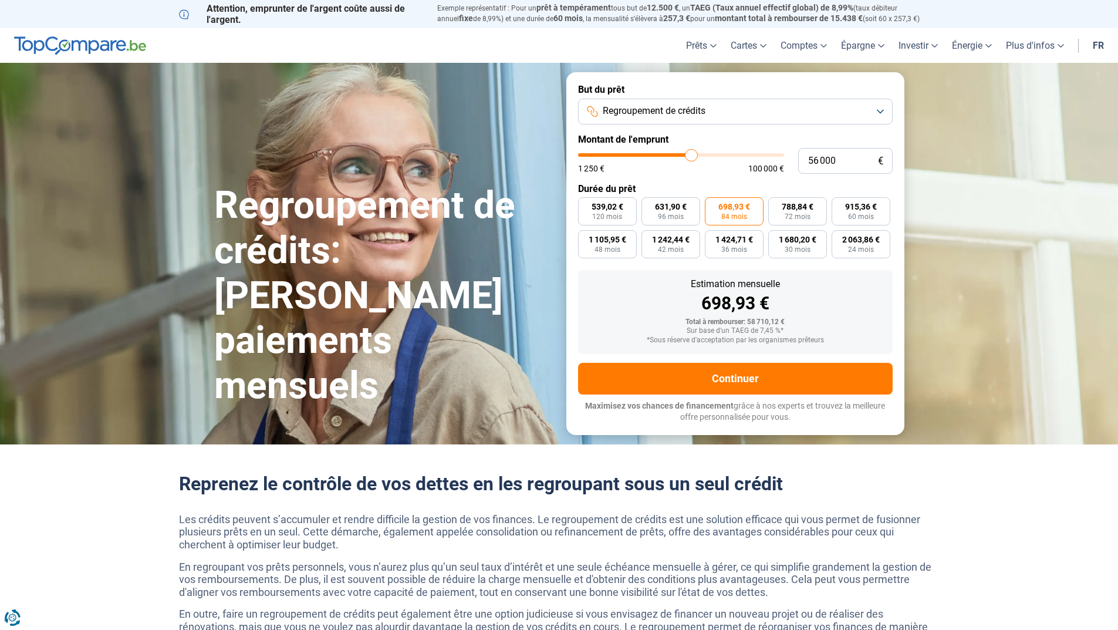
type input "56 250"
type input "56250"
type input "56 500"
type input "56500"
type input "57 000"
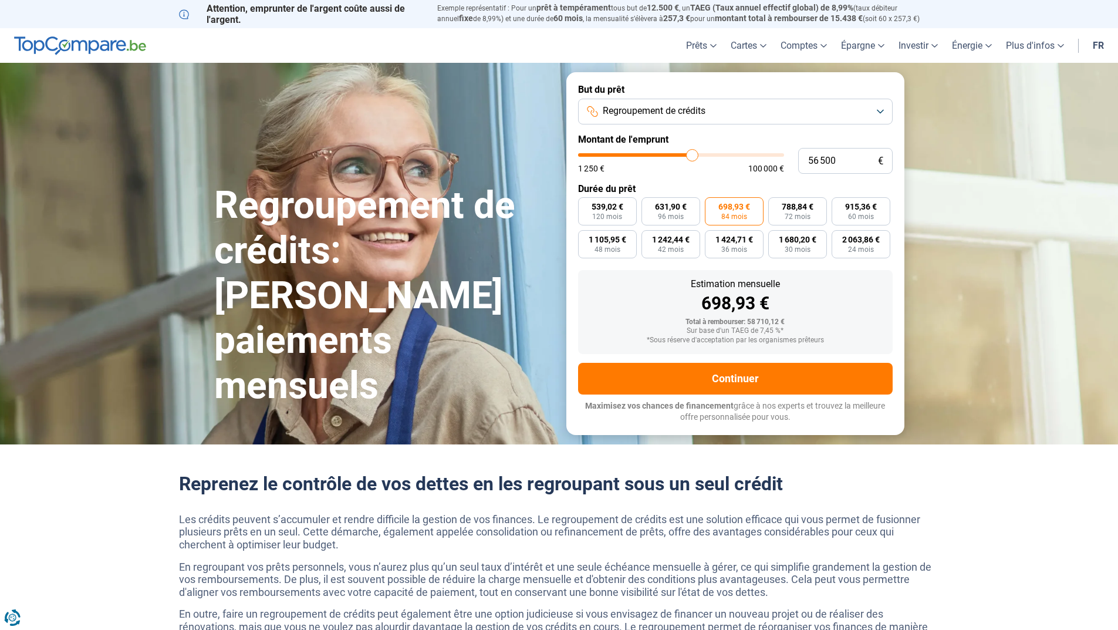
type input "57000"
type input "57 250"
type input "57250"
type input "57 500"
drag, startPoint x: 673, startPoint y: 154, endPoint x: 696, endPoint y: 153, distance: 23.5
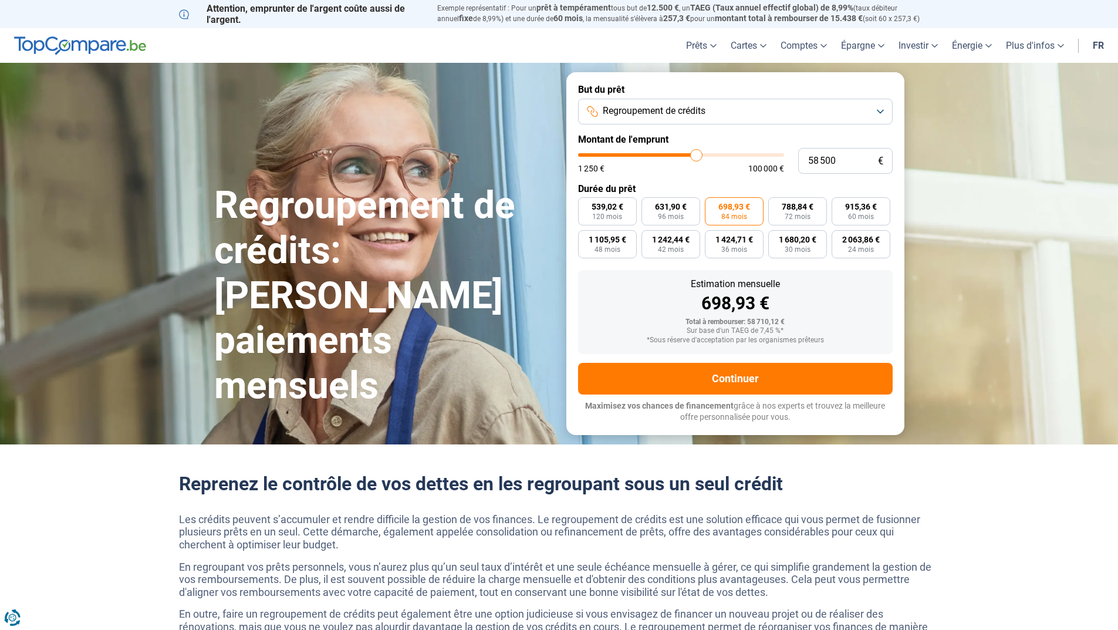
click at [696, 153] on input "range" at bounding box center [681, 155] width 206 height 4
click at [740, 215] on span "84 mois" at bounding box center [734, 216] width 26 height 7
click at [713, 205] on input "888,86 € 84 mois" at bounding box center [709, 201] width 8 height 8
drag, startPoint x: 697, startPoint y: 156, endPoint x: 703, endPoint y: 153, distance: 6.3
click at [703, 153] on input "range" at bounding box center [681, 155] width 206 height 4
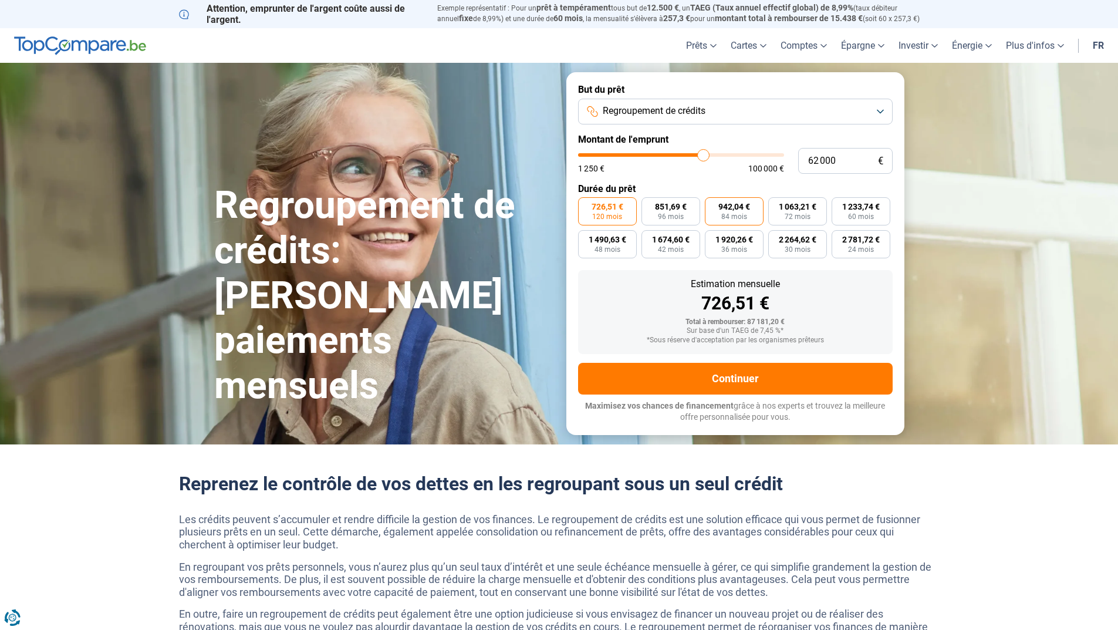
click at [745, 216] on span "84 mois" at bounding box center [734, 216] width 26 height 7
click at [713, 205] on input "942,04 € 84 mois" at bounding box center [709, 201] width 8 height 8
click at [798, 211] on label "1 063,21 € 72 mois" at bounding box center [797, 211] width 59 height 28
click at [776, 205] on input "1 063,21 € 72 mois" at bounding box center [772, 201] width 8 height 8
click at [701, 154] on input "range" at bounding box center [681, 155] width 206 height 4
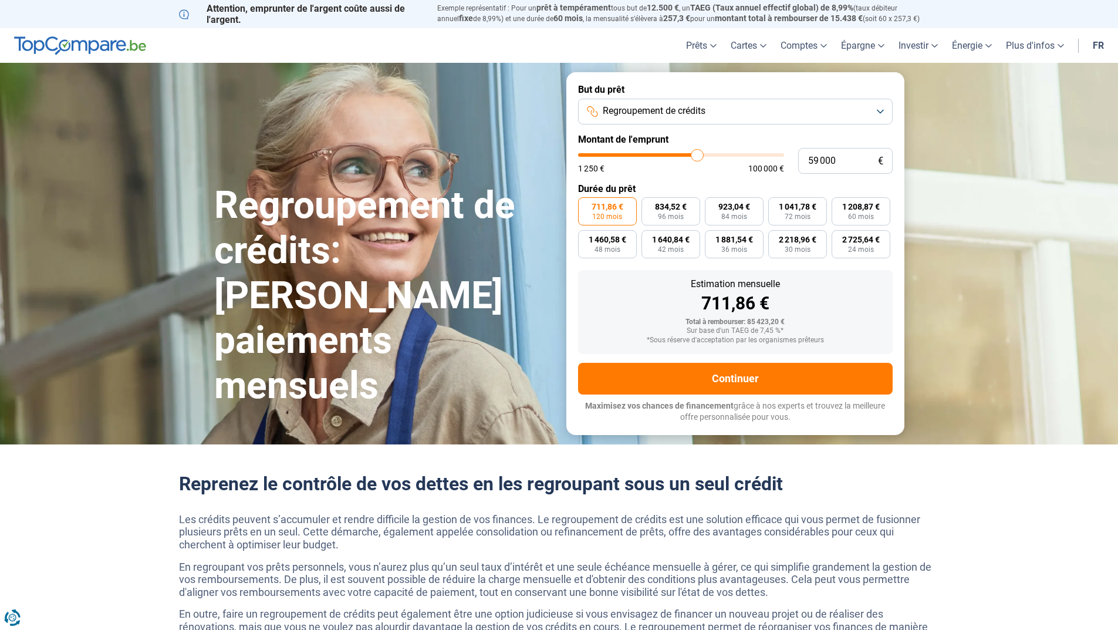
click at [697, 154] on input "range" at bounding box center [681, 155] width 206 height 4
click at [696, 154] on input "range" at bounding box center [681, 155] width 206 height 4
click at [697, 156] on input "range" at bounding box center [681, 155] width 206 height 4
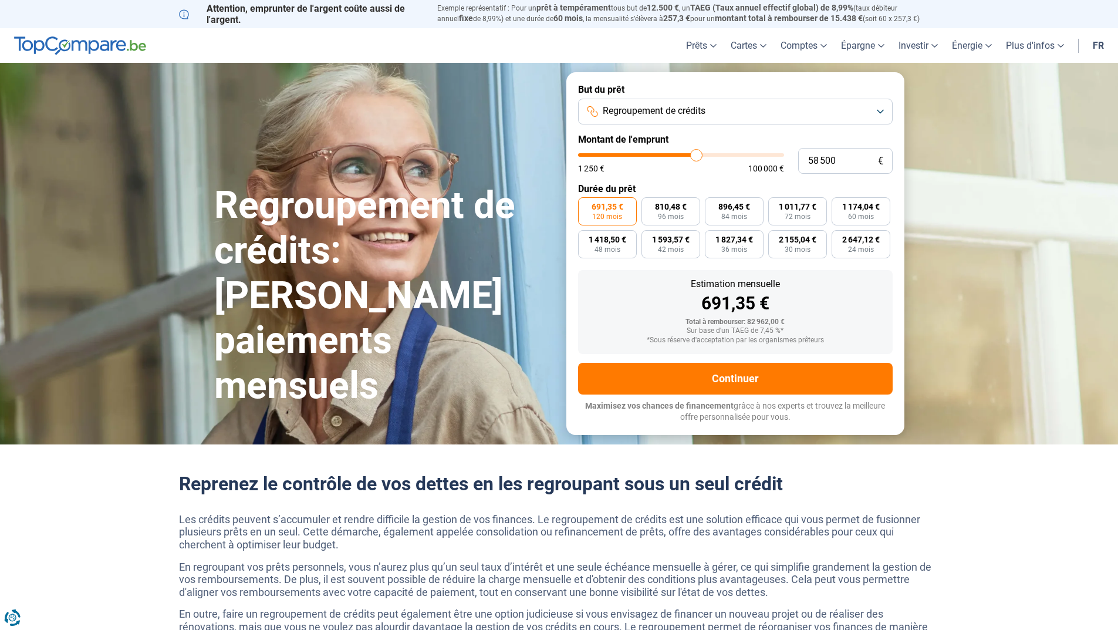
click at [696, 156] on input "range" at bounding box center [681, 155] width 206 height 4
click at [801, 212] on label "994,62 € 72 mois" at bounding box center [797, 211] width 59 height 28
click at [776, 205] on input "994,62 € 72 mois" at bounding box center [772, 201] width 8 height 8
click at [701, 157] on input "range" at bounding box center [681, 155] width 206 height 4
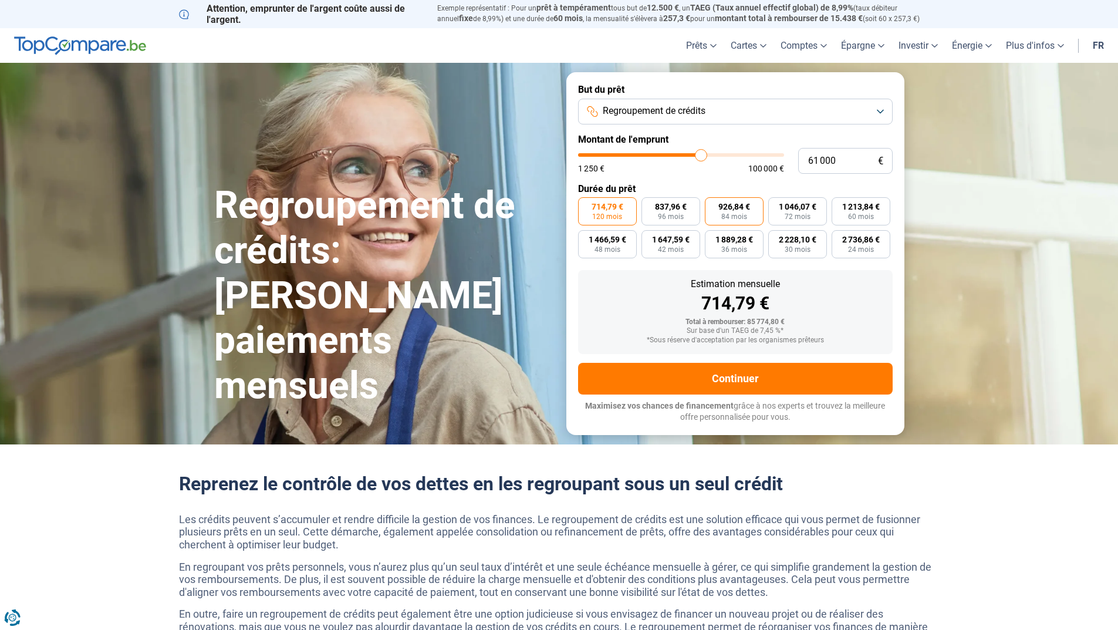
click at [752, 214] on label "926,84 € 84 mois" at bounding box center [734, 211] width 59 height 28
click at [713, 205] on input "926,84 € 84 mois" at bounding box center [709, 201] width 8 height 8
